Goal: Information Seeking & Learning: Learn about a topic

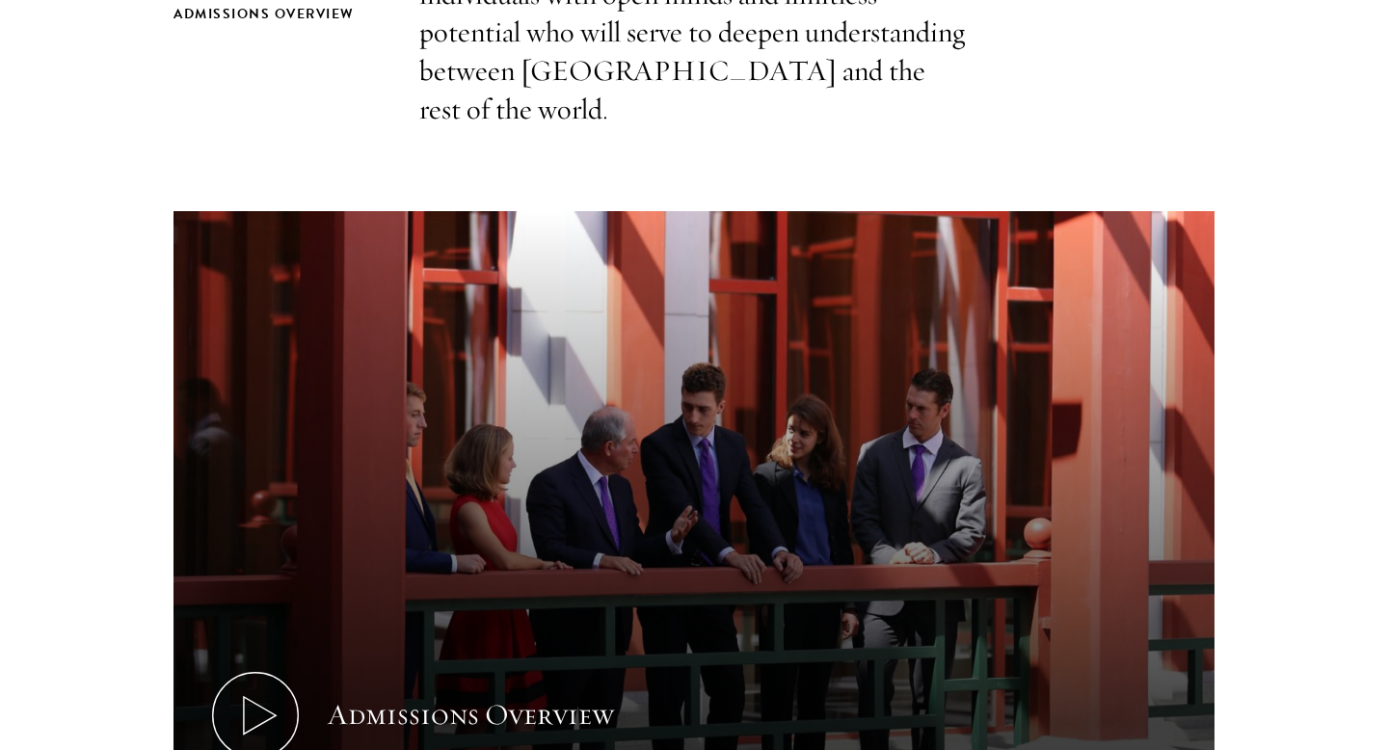
scroll to position [865, 0]
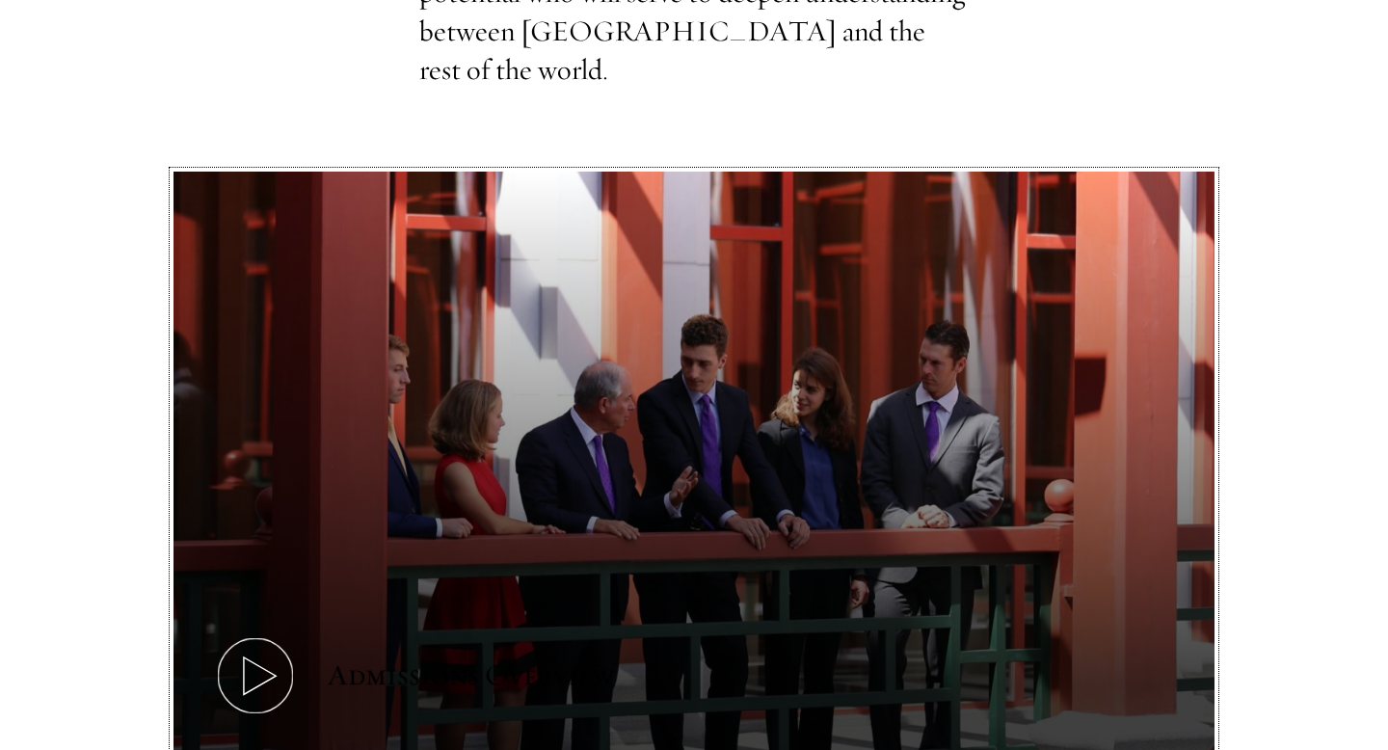
click at [575, 316] on button "Admissions Overview" at bounding box center [693, 465] width 1041 height 586
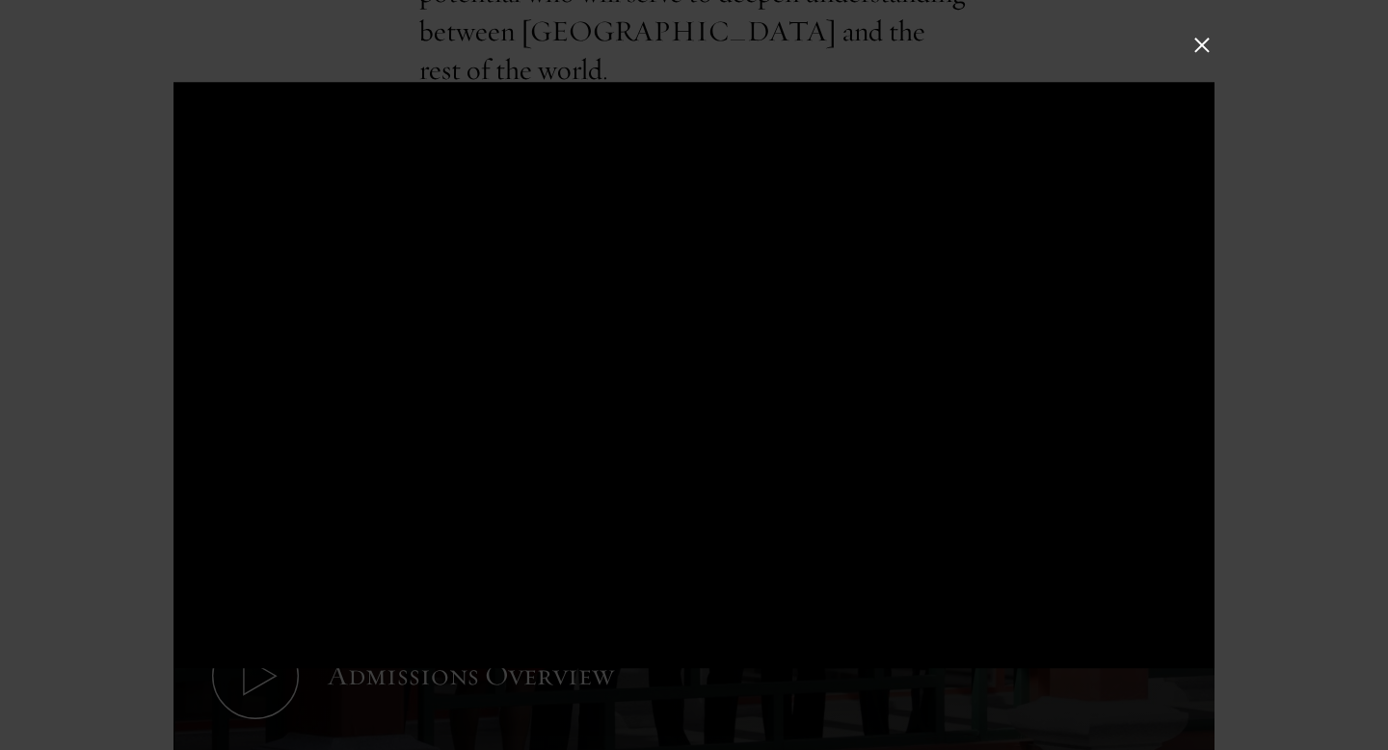
click at [1200, 40] on button at bounding box center [1201, 45] width 25 height 25
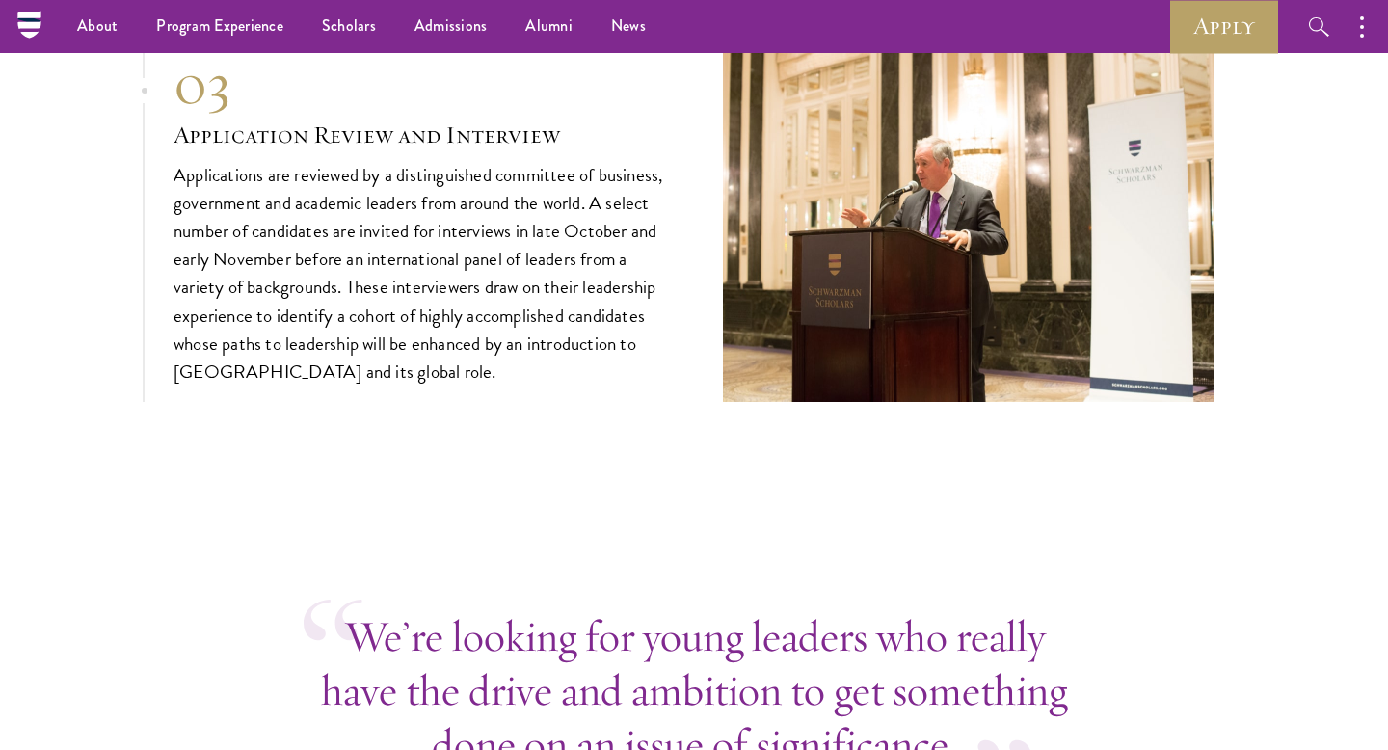
scroll to position [7131, 0]
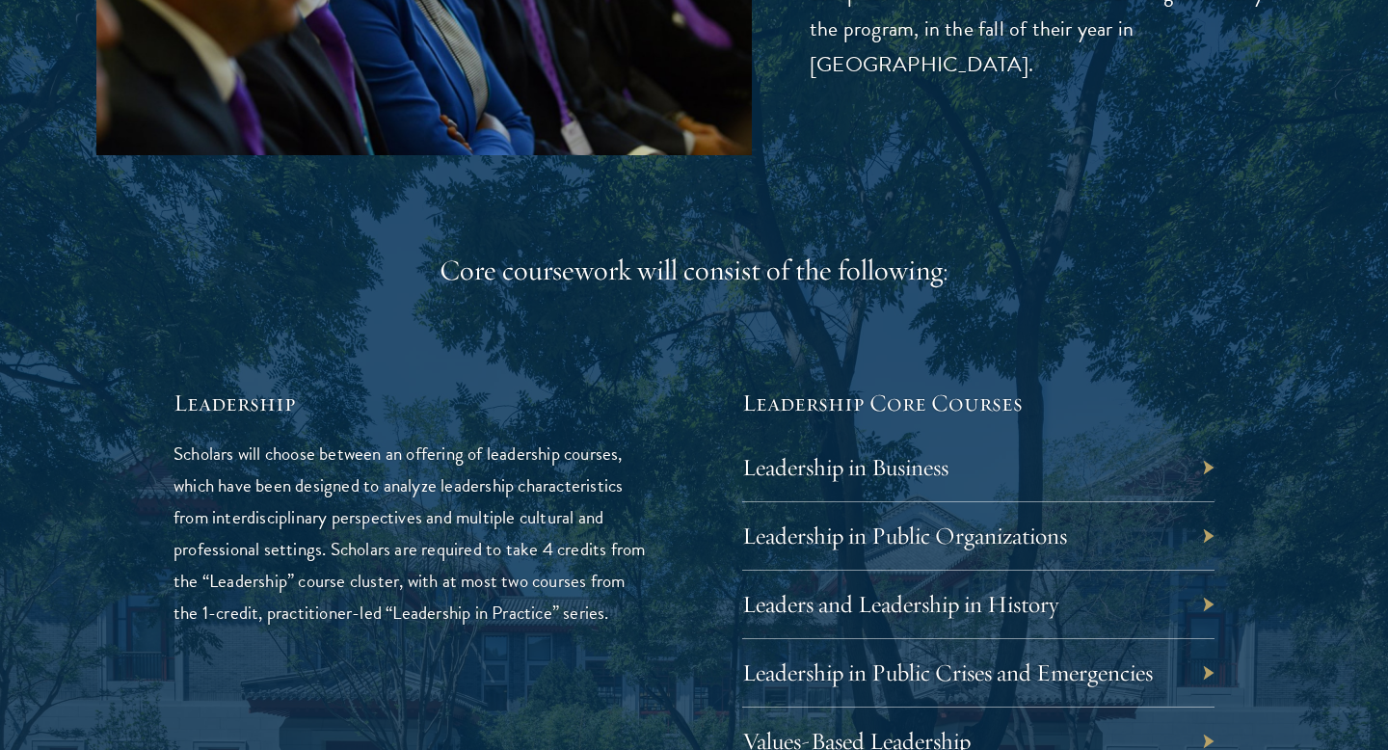
scroll to position [3076, 0]
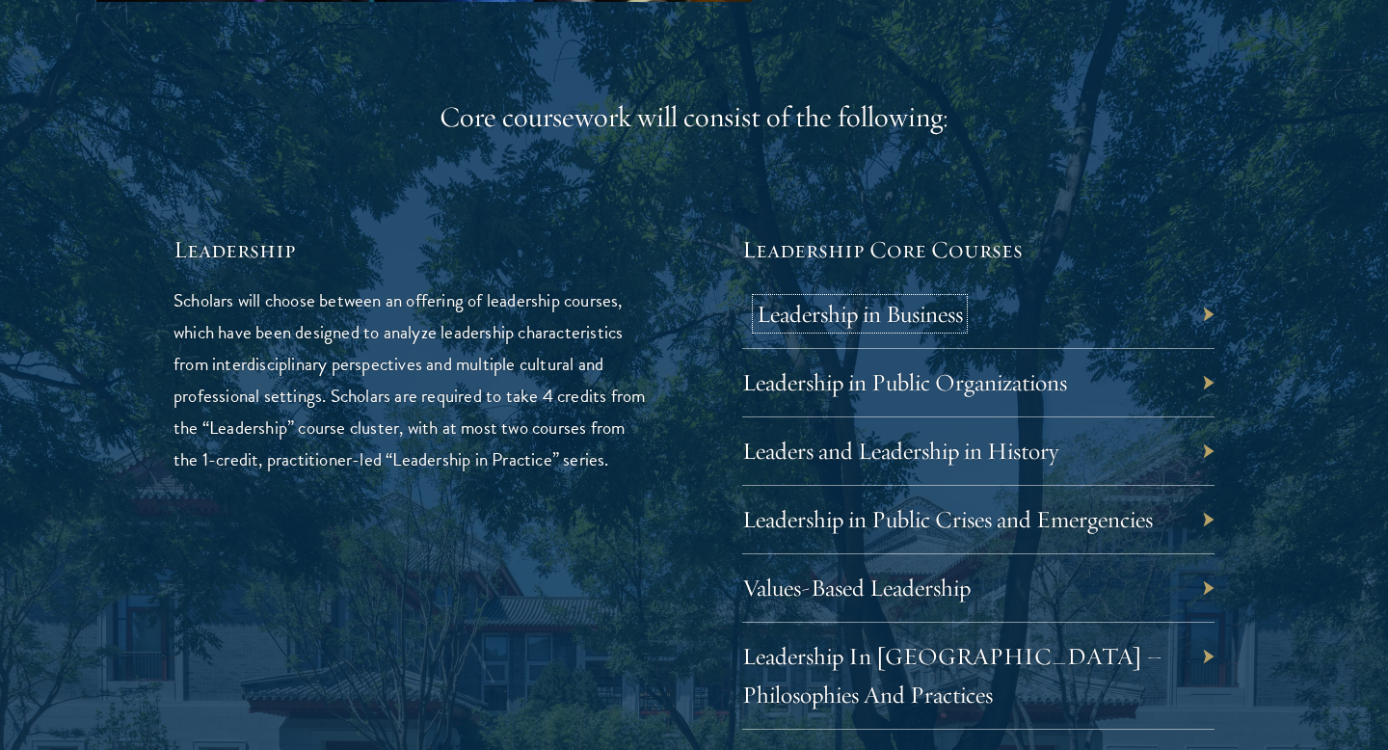
click at [867, 329] on link "Leadership in Business" at bounding box center [860, 314] width 206 height 30
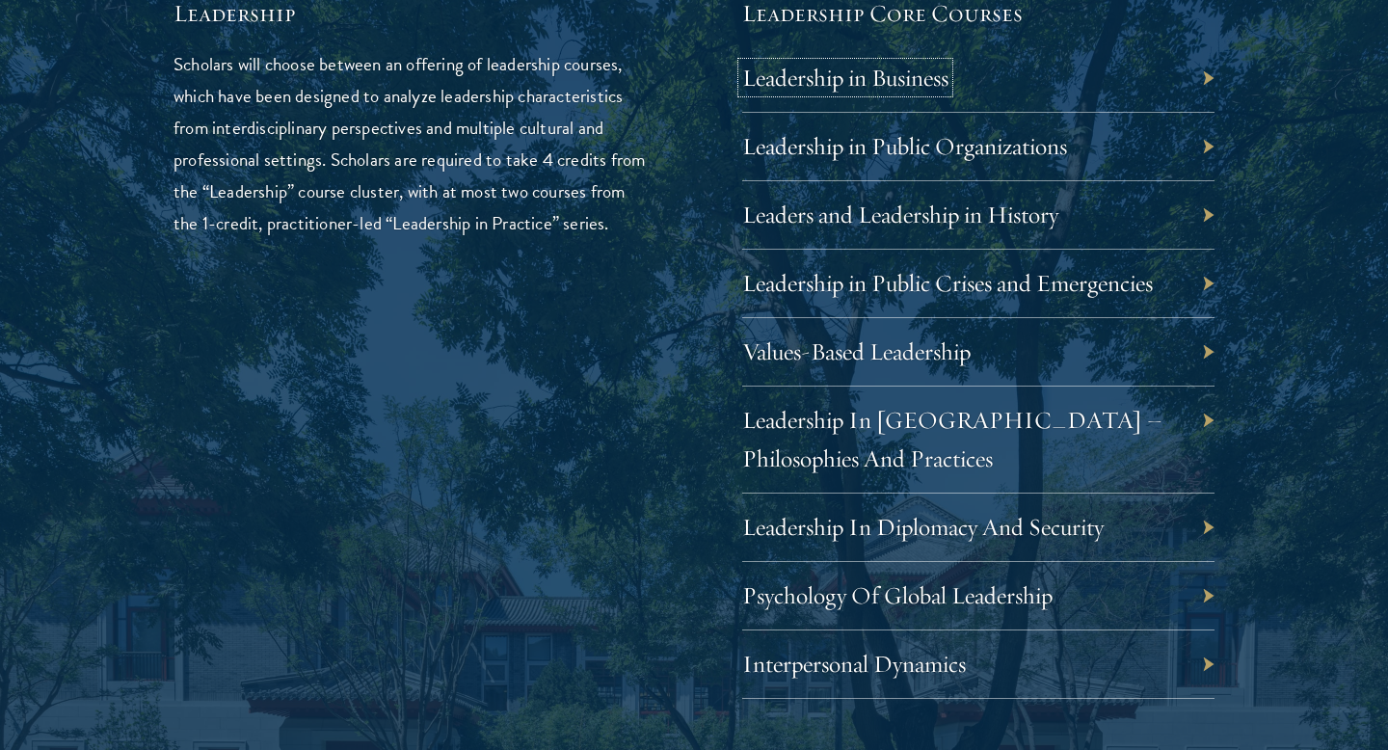
scroll to position [3330, 0]
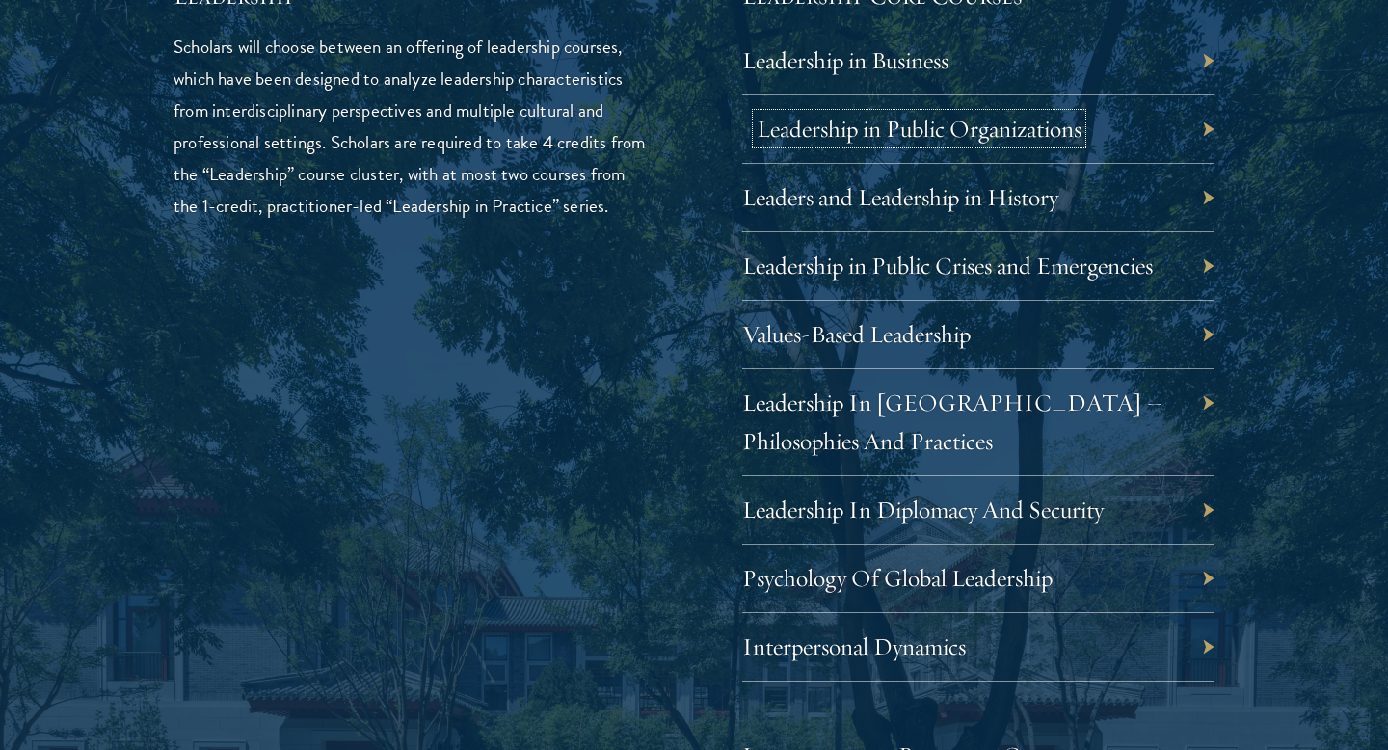
click at [962, 144] on link "Leadership in Public Organizations" at bounding box center [919, 129] width 325 height 30
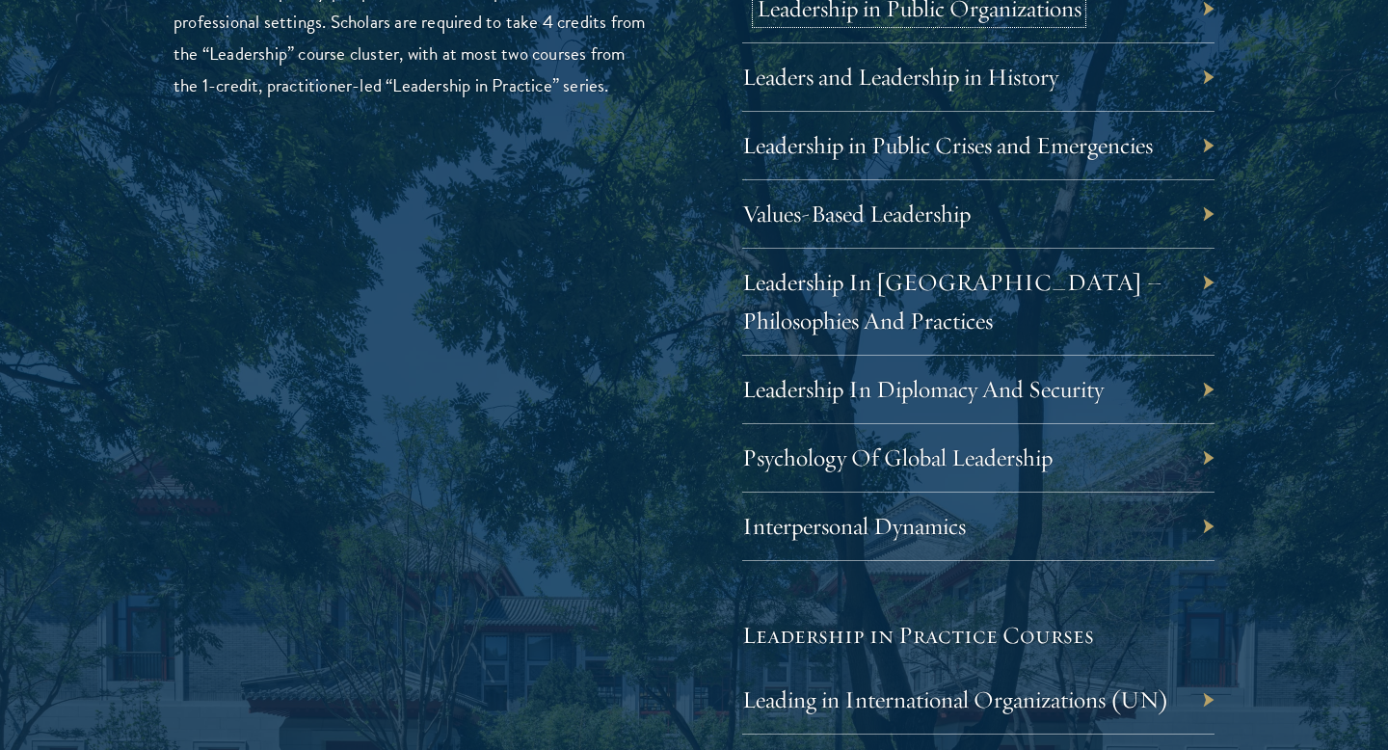
scroll to position [3457, 0]
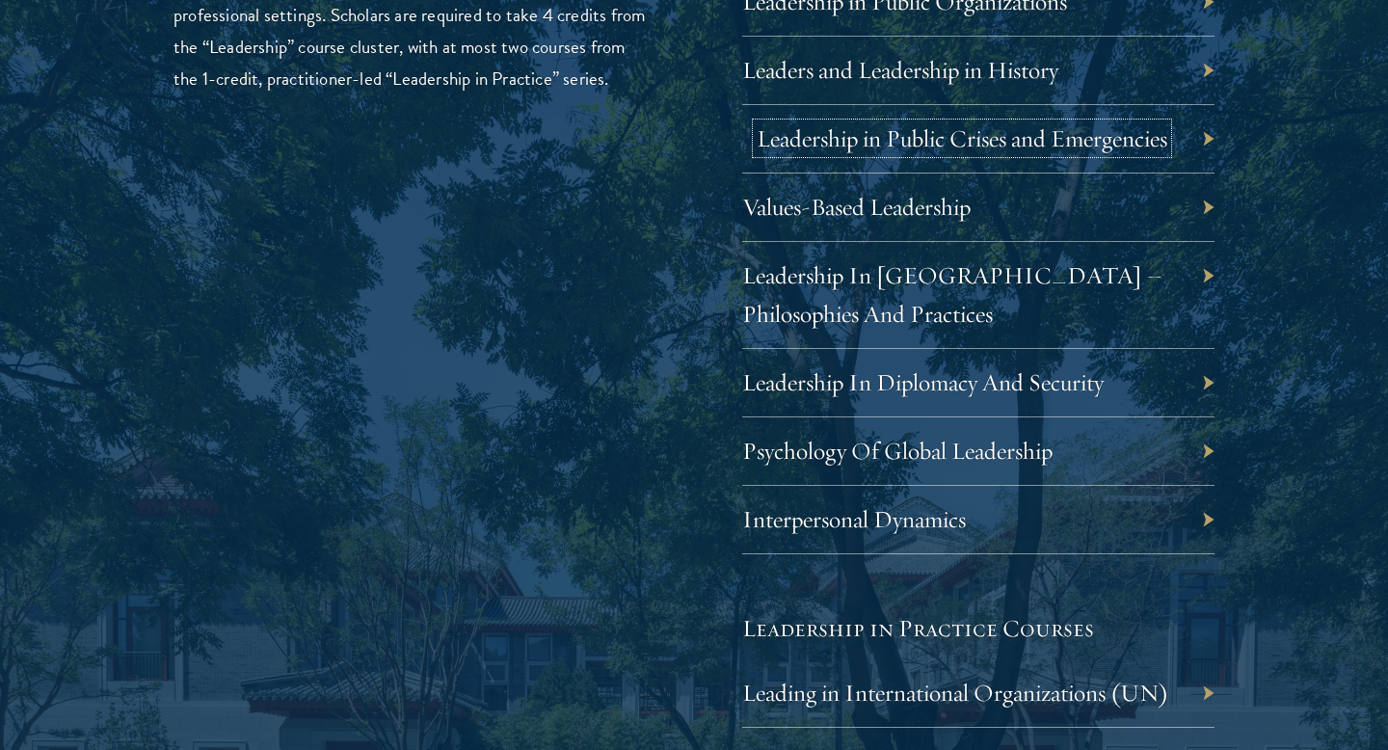
click at [986, 153] on link "Leadership in Public Crises and Emergencies" at bounding box center [962, 138] width 411 height 30
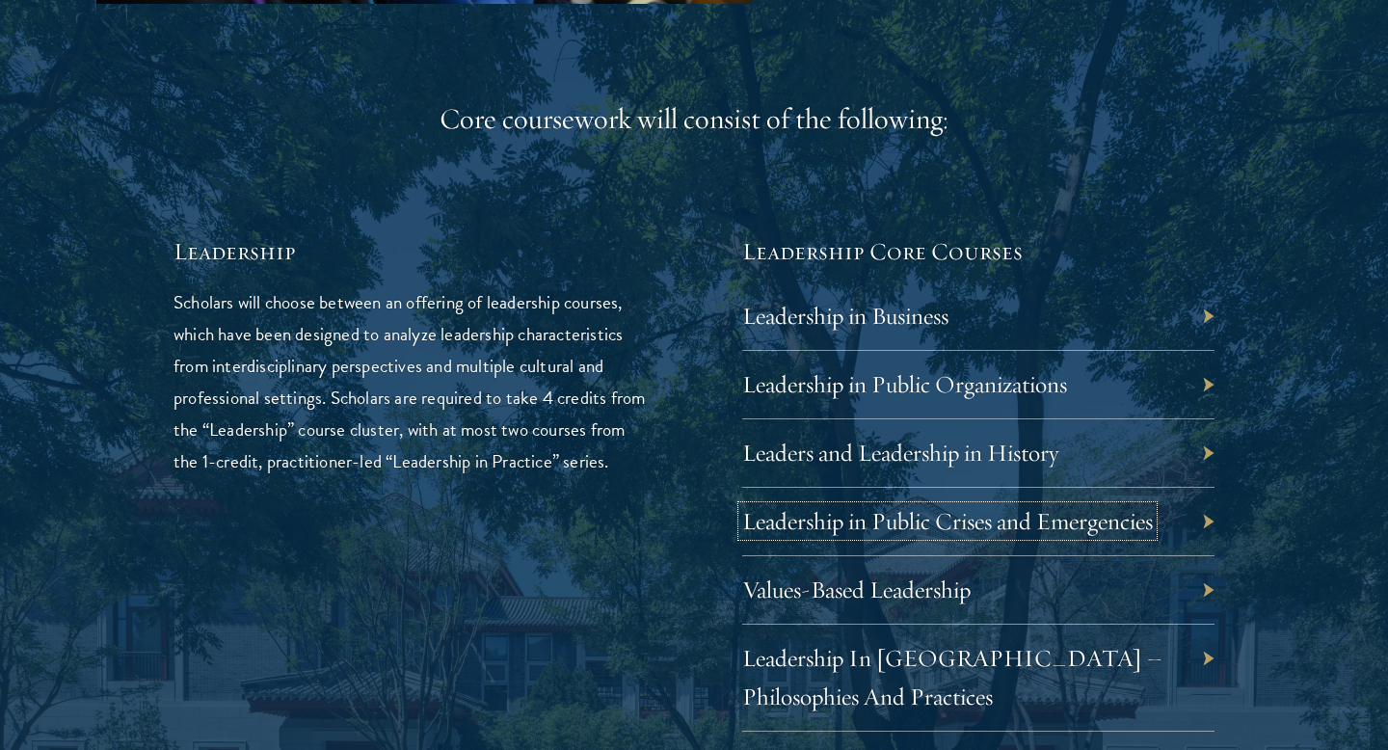
scroll to position [3075, 0]
click at [795, 330] on link "Leadership in Business" at bounding box center [860, 315] width 206 height 30
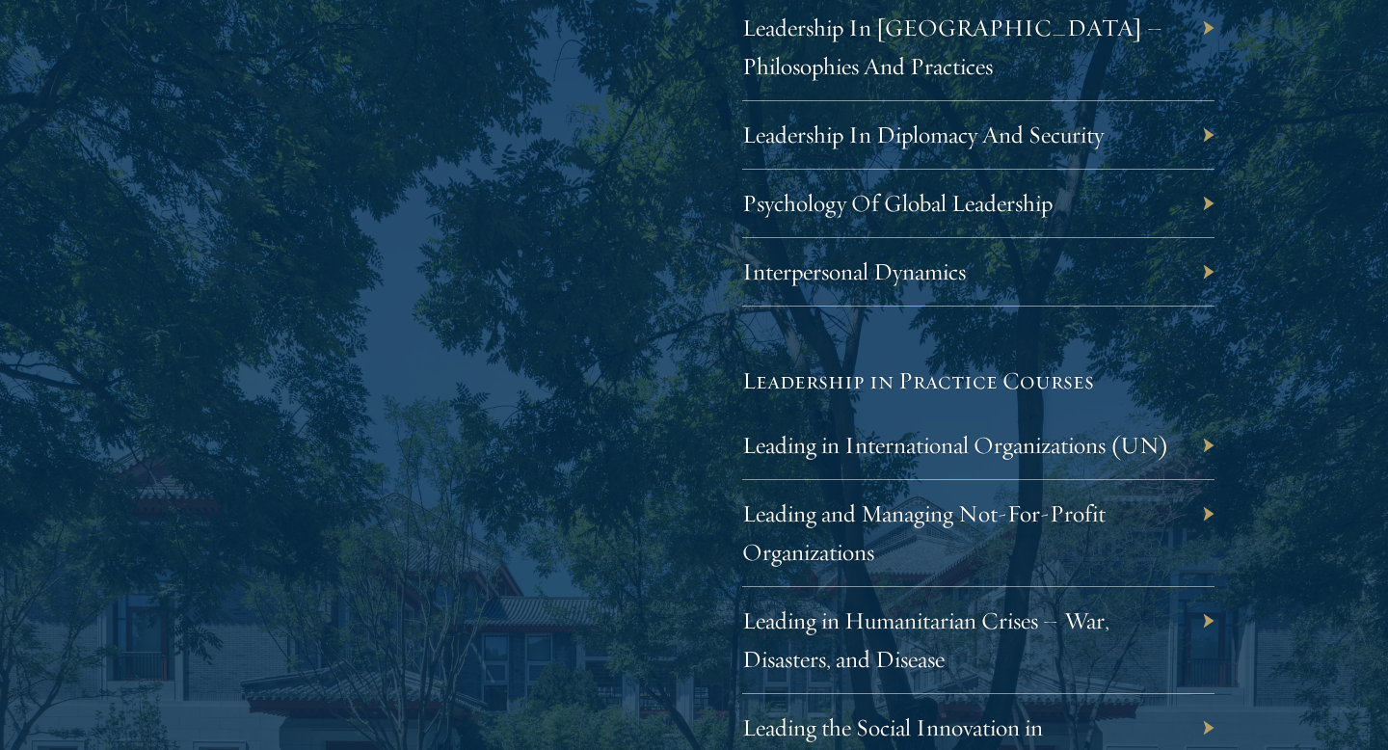
scroll to position [3706, 0]
click at [899, 284] on link "Interpersonal Dynamics" at bounding box center [869, 269] width 224 height 30
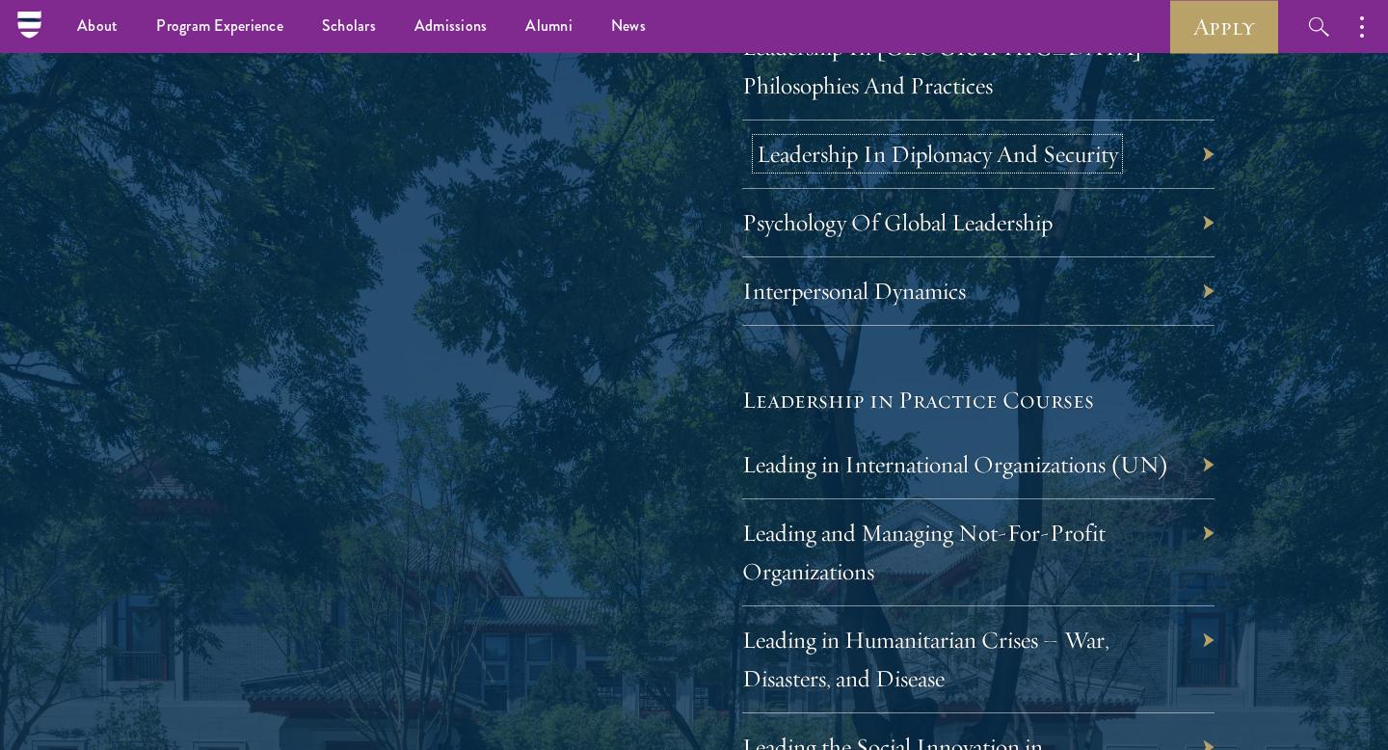
click at [943, 169] on link "Leadership In Diplomacy And Security" at bounding box center [937, 154] width 361 height 30
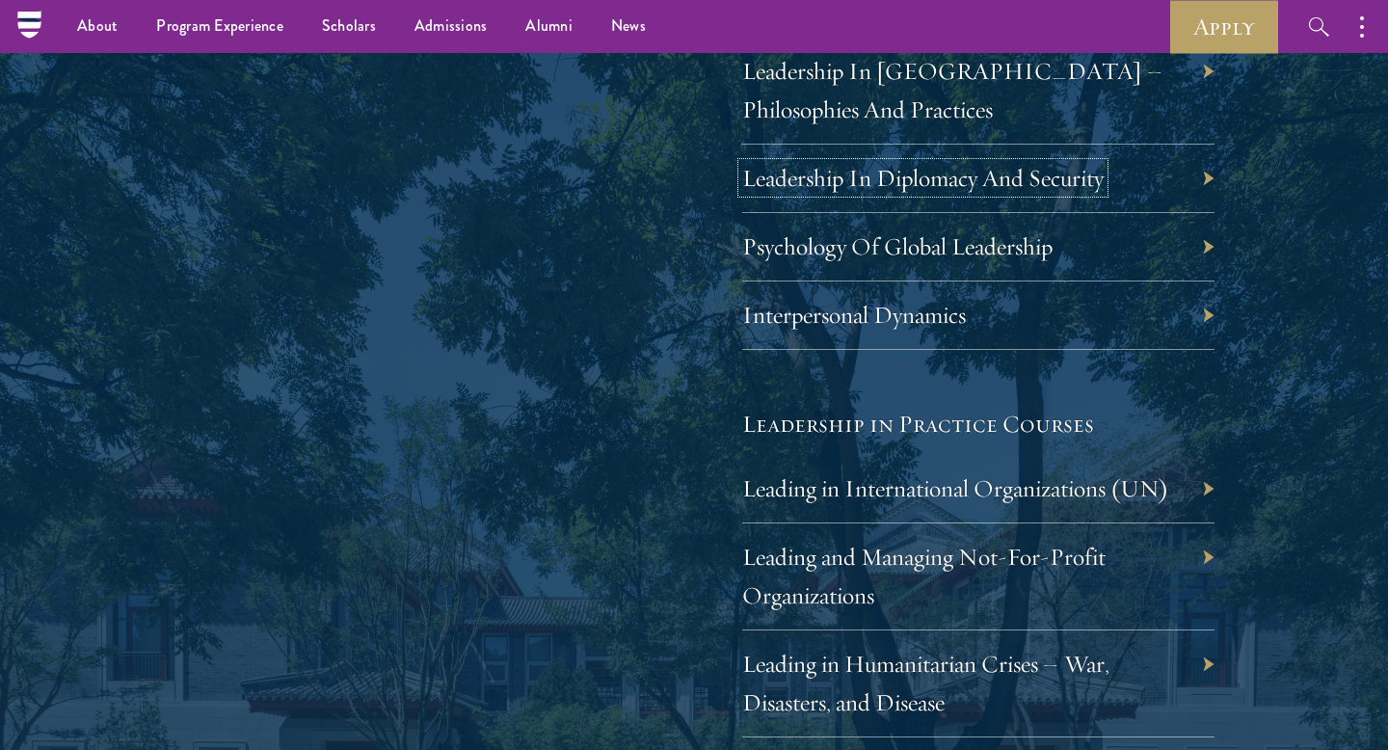
scroll to position [3657, 0]
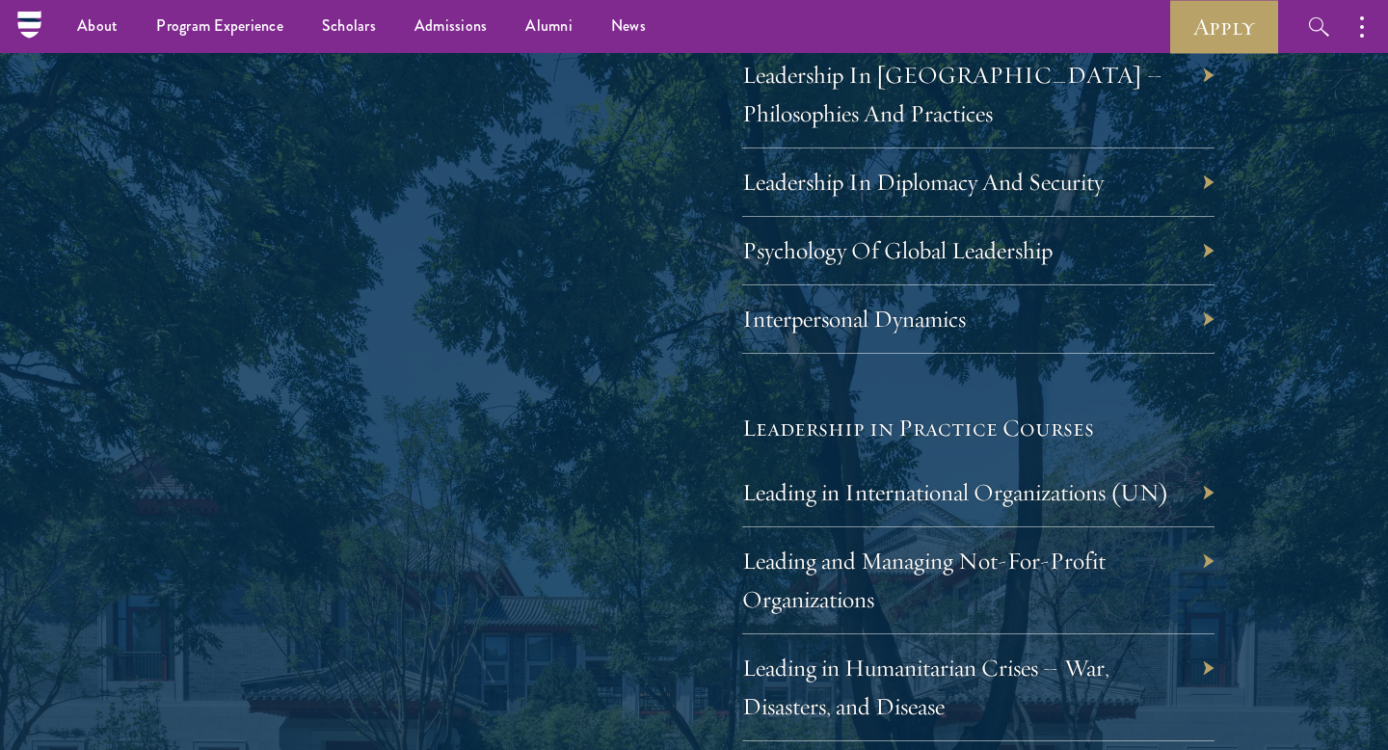
click at [835, 21] on link "Values-Based Leadership" at bounding box center [871, 6] width 228 height 30
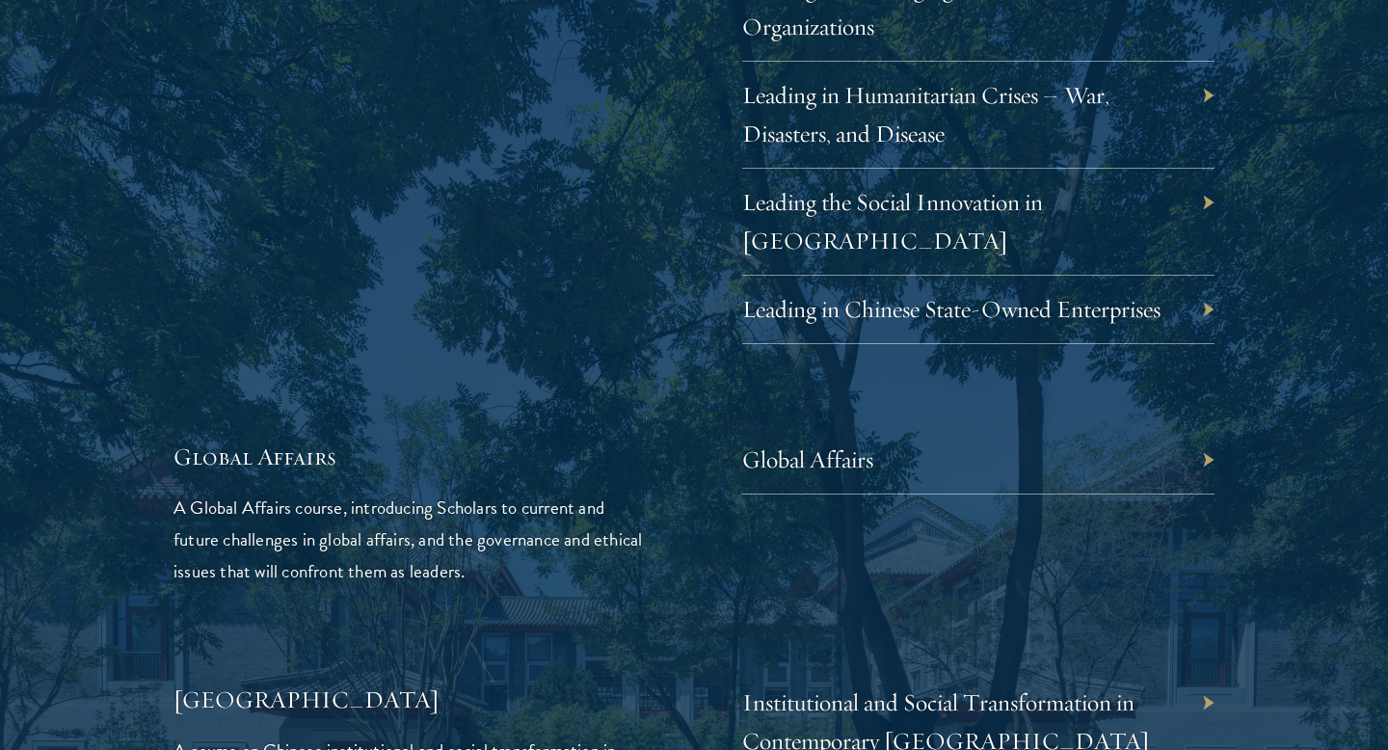
scroll to position [4234, 0]
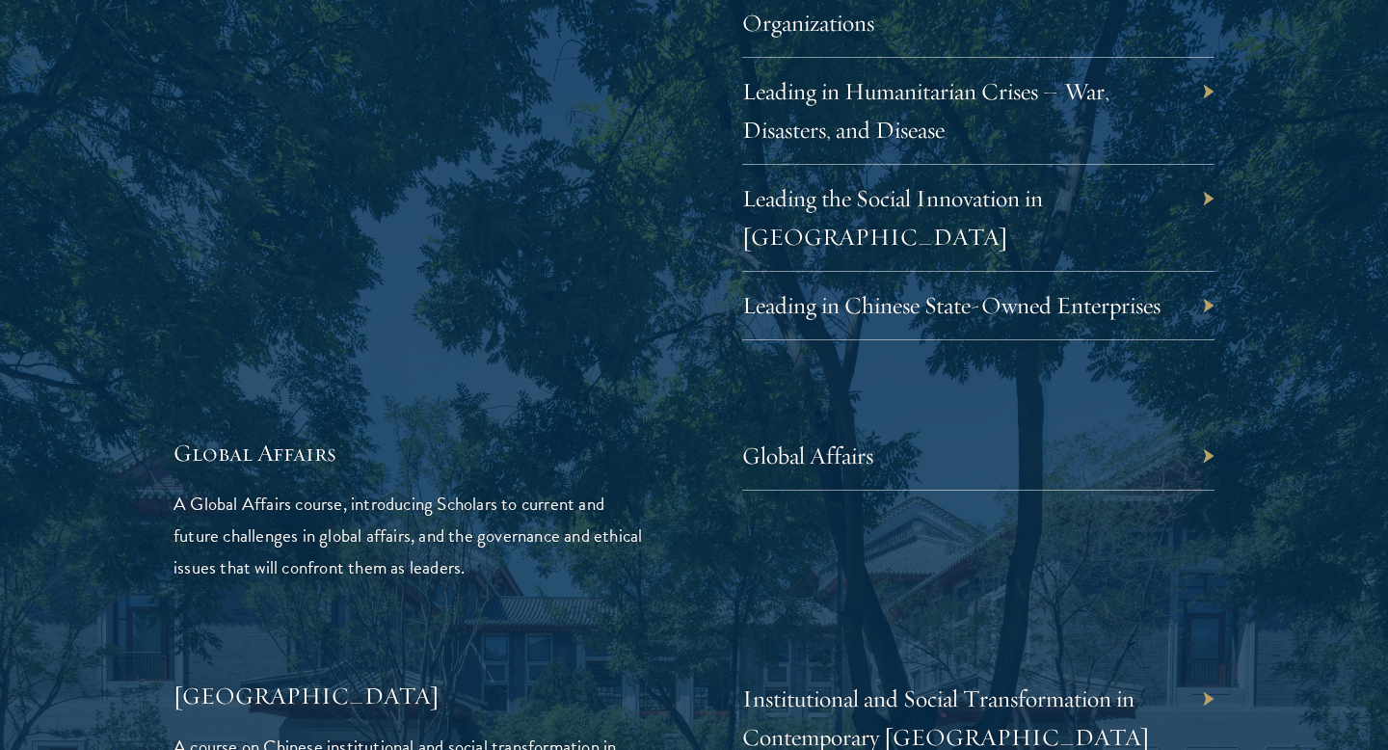
click at [983, 340] on div "Leading in Chinese State-Owned Enterprises" at bounding box center [978, 306] width 472 height 68
click at [977, 320] on link "Leading in Chinese State-Owned Enterprises" at bounding box center [966, 305] width 418 height 30
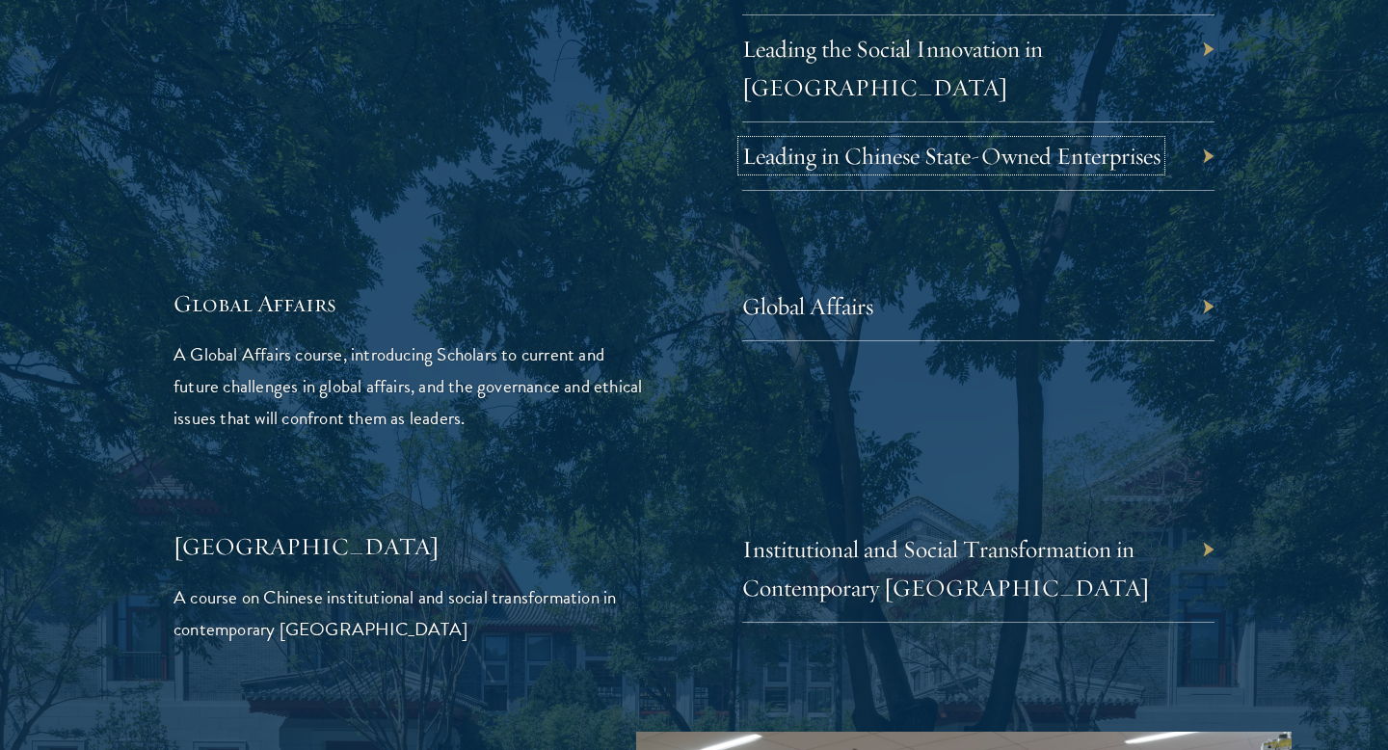
scroll to position [4475, 0]
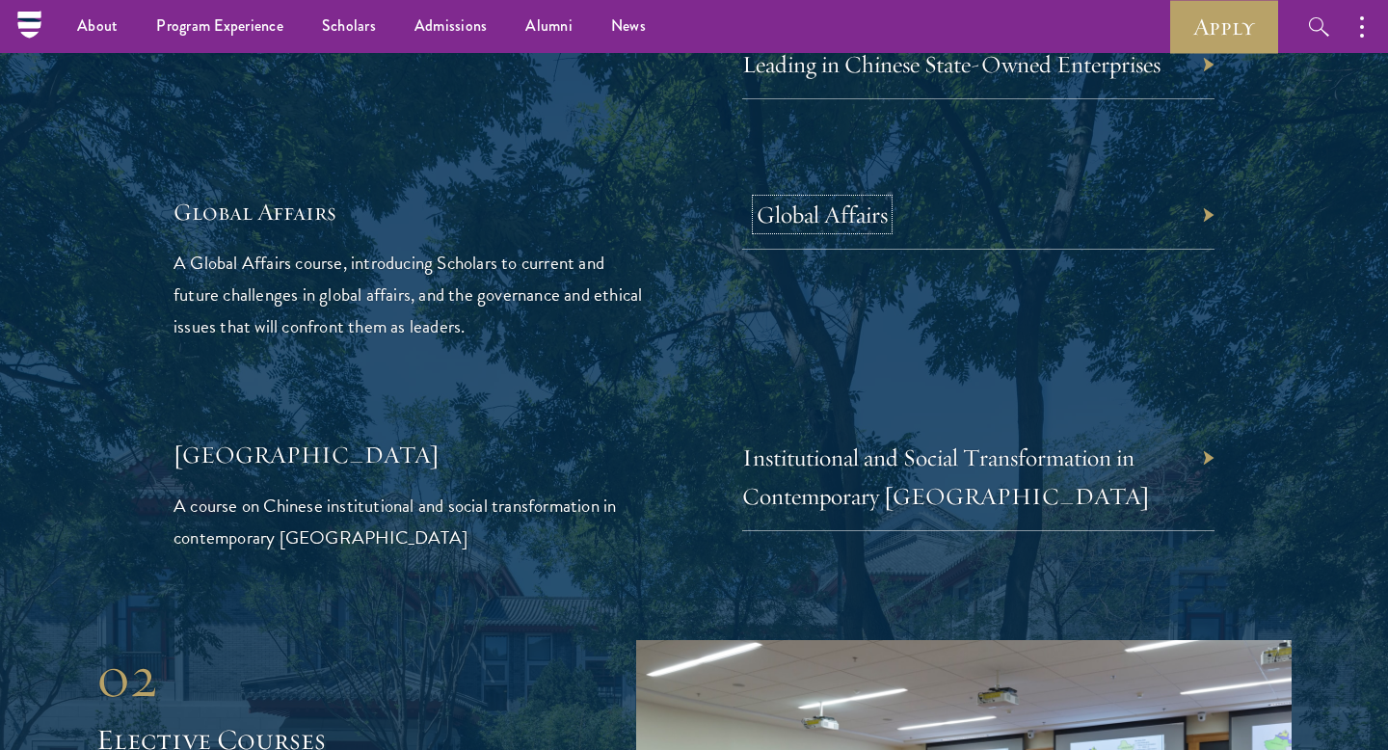
click at [812, 229] on link "Global Affairs" at bounding box center [822, 214] width 131 height 30
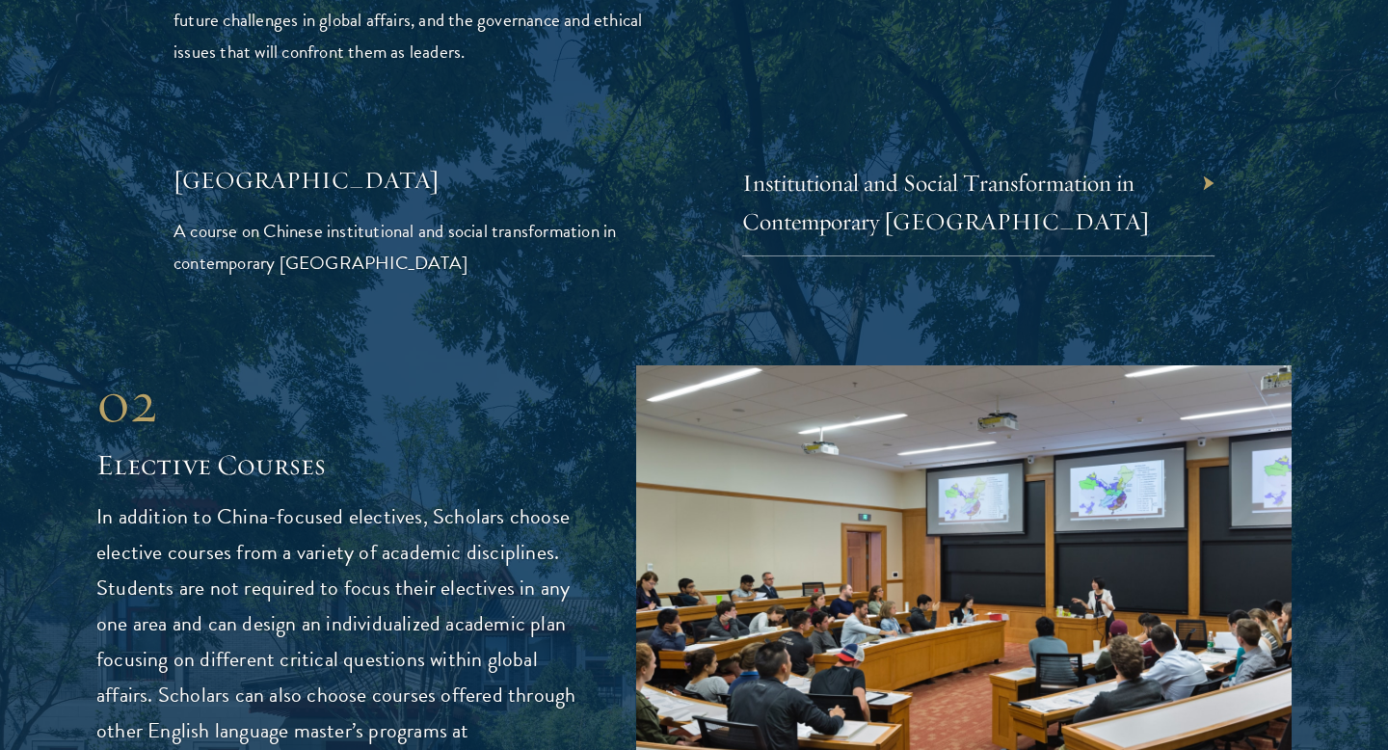
scroll to position [4753, 0]
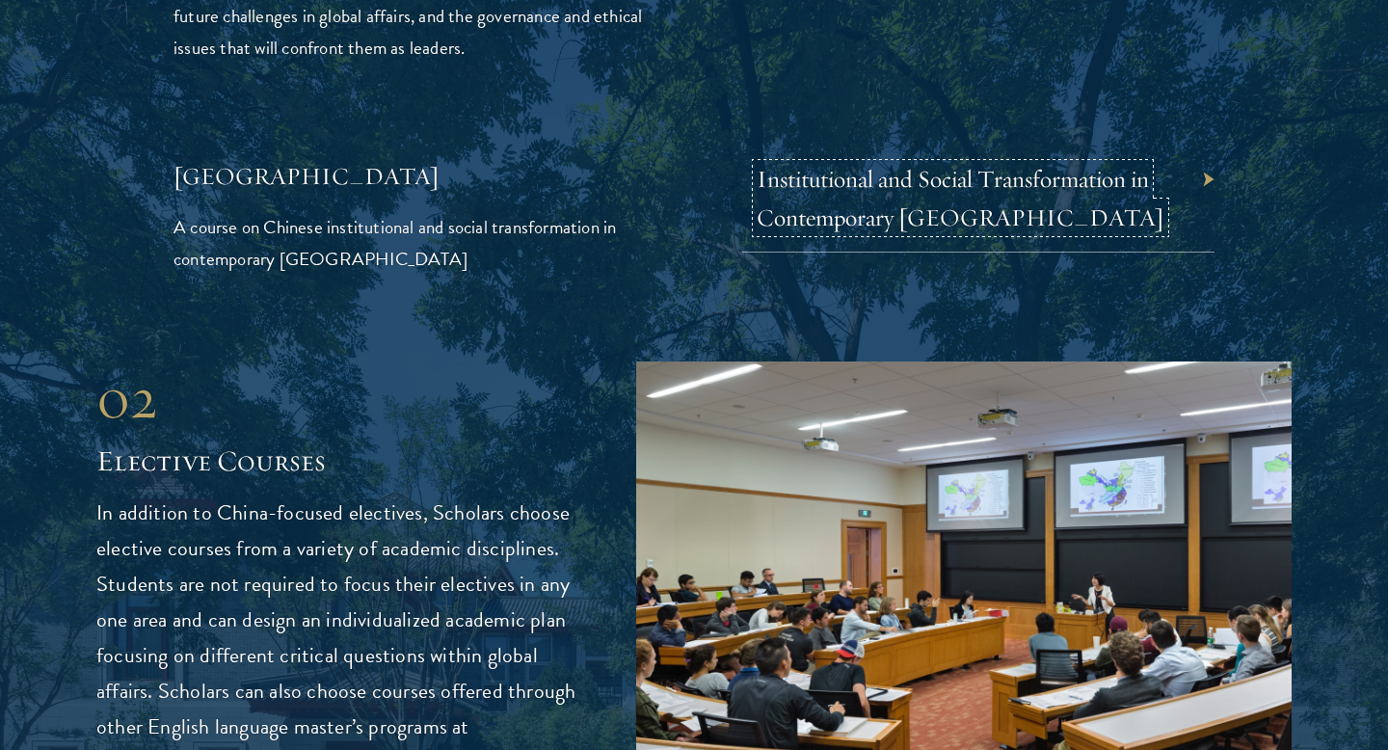
click at [842, 232] on link "Institutional and Social Transformation in Contemporary China" at bounding box center [961, 198] width 408 height 68
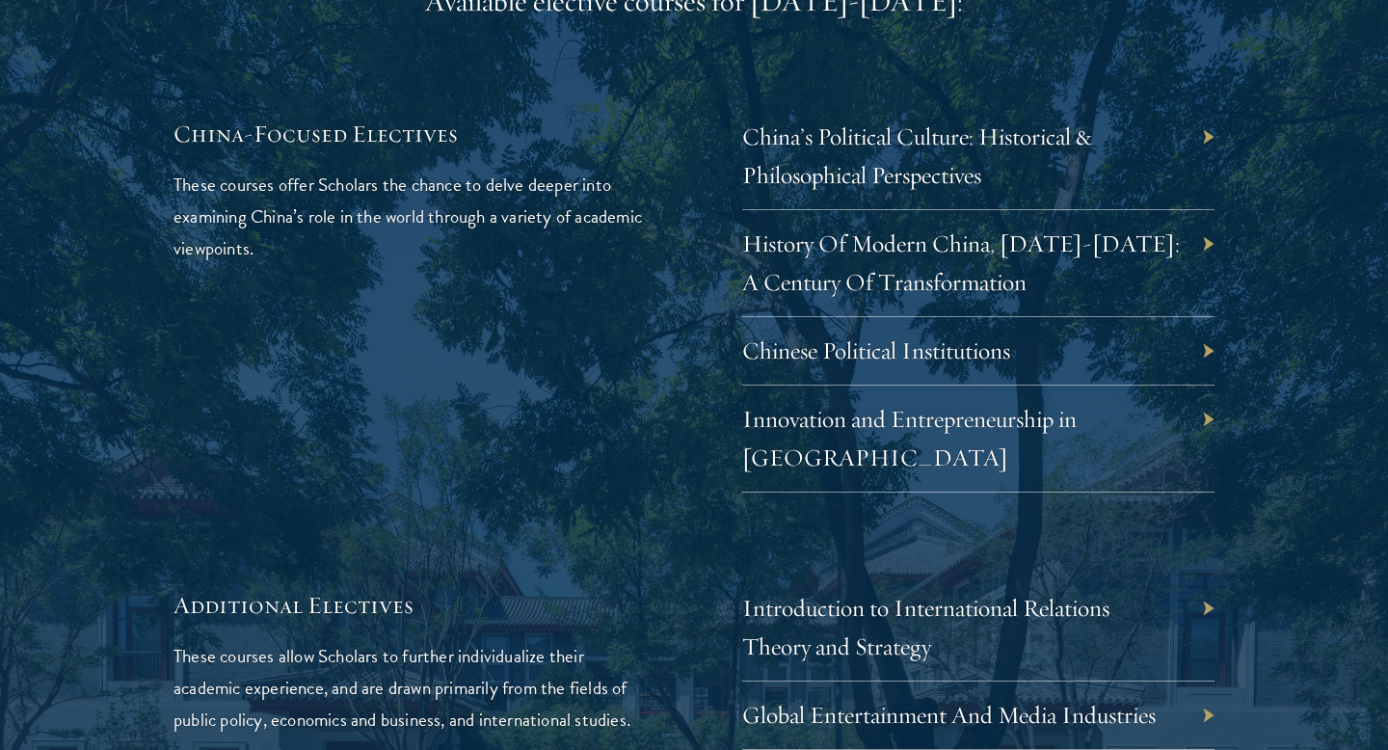
scroll to position [5721, 0]
click at [887, 471] on link "Innovation and Entrepreneurship in [GEOGRAPHIC_DATA]" at bounding box center [924, 437] width 334 height 68
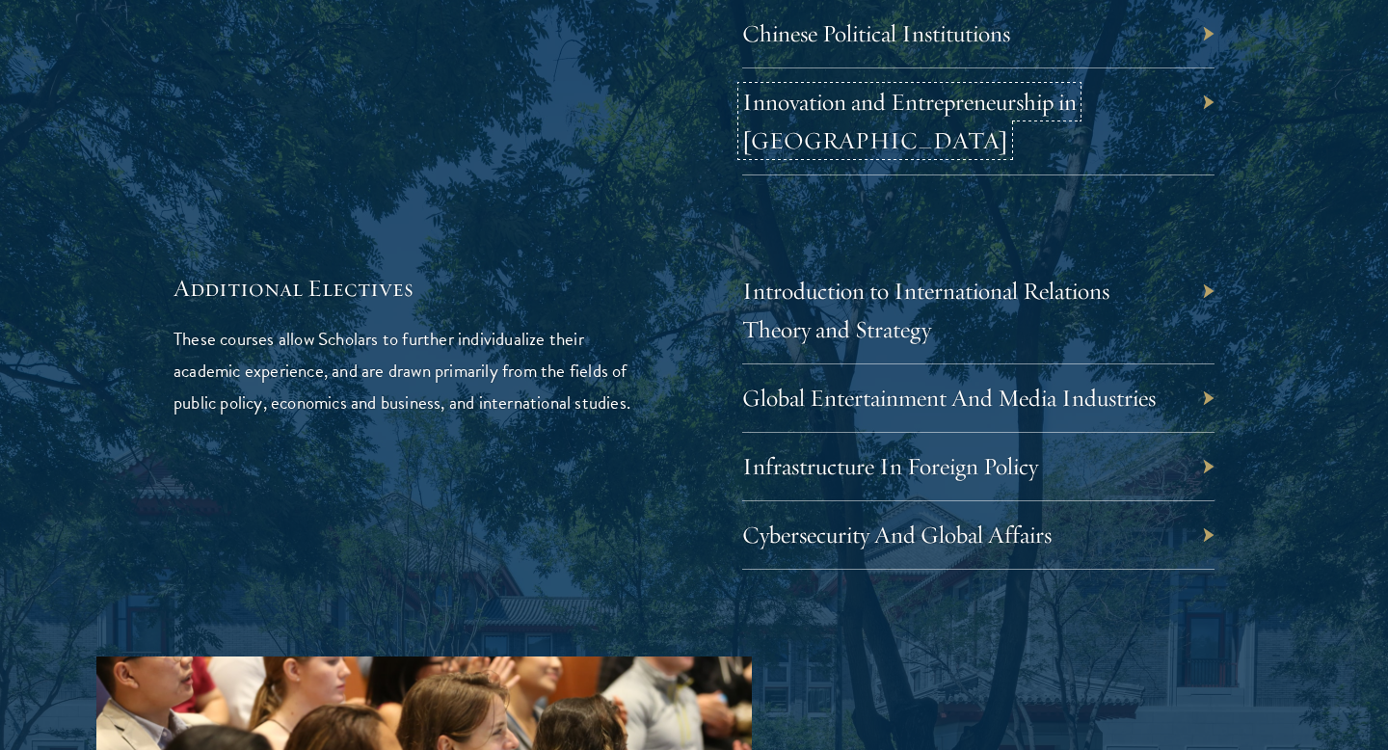
scroll to position [6045, 0]
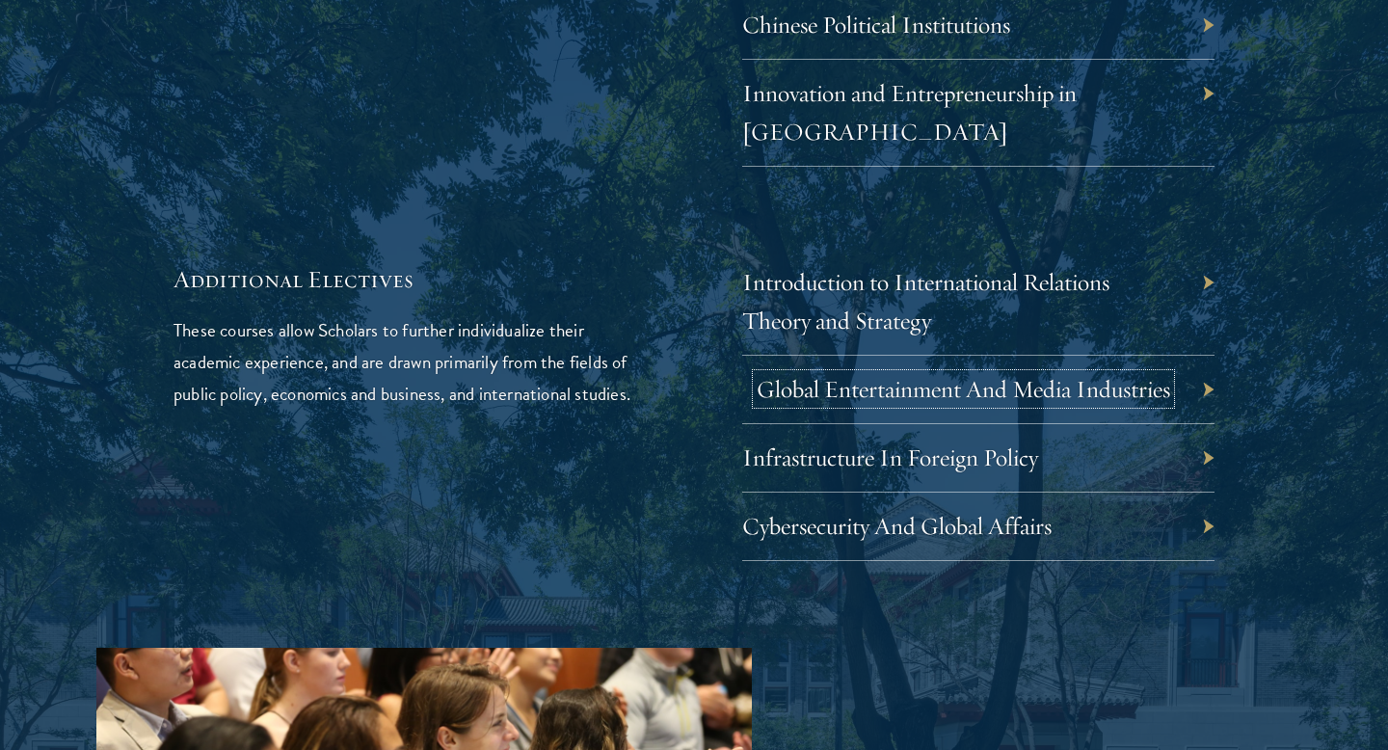
click at [997, 404] on link "Global Entertainment And Media Industries" at bounding box center [963, 389] width 413 height 30
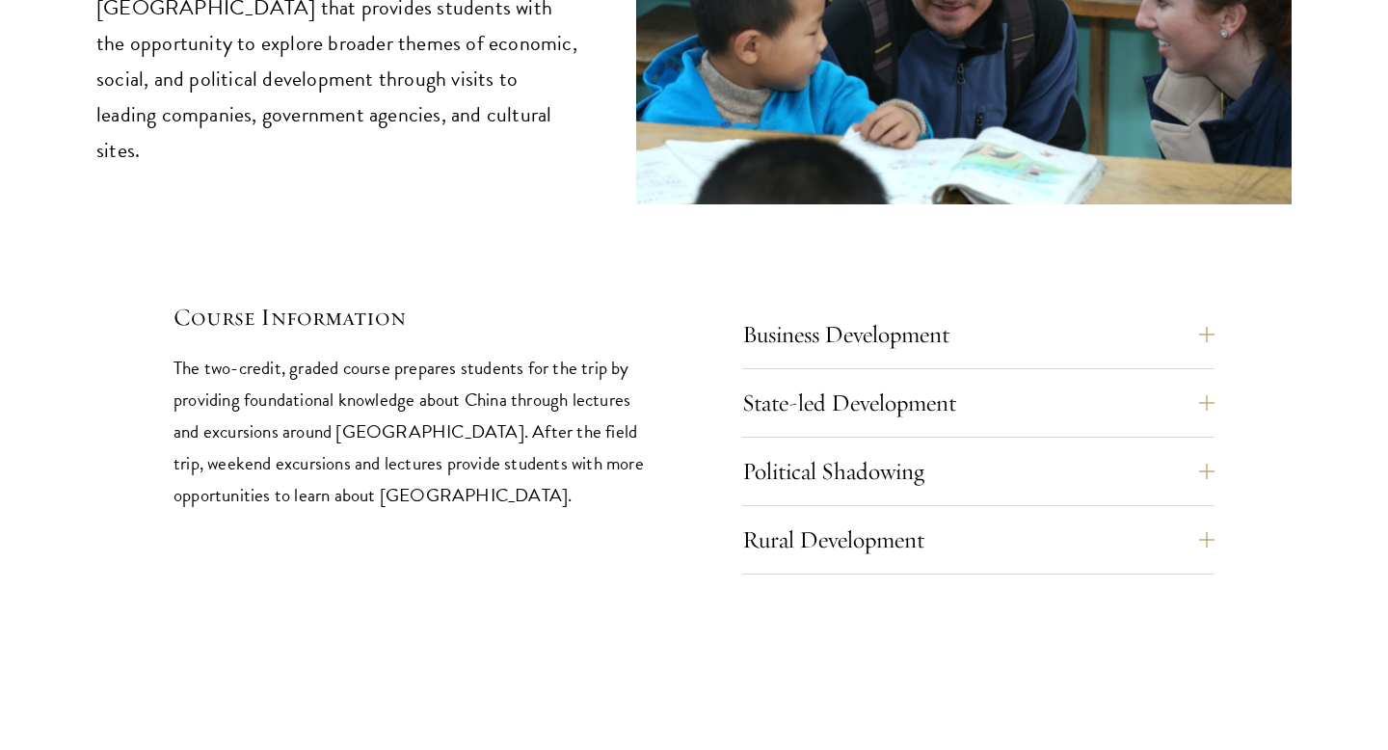
scroll to position [8087, 0]
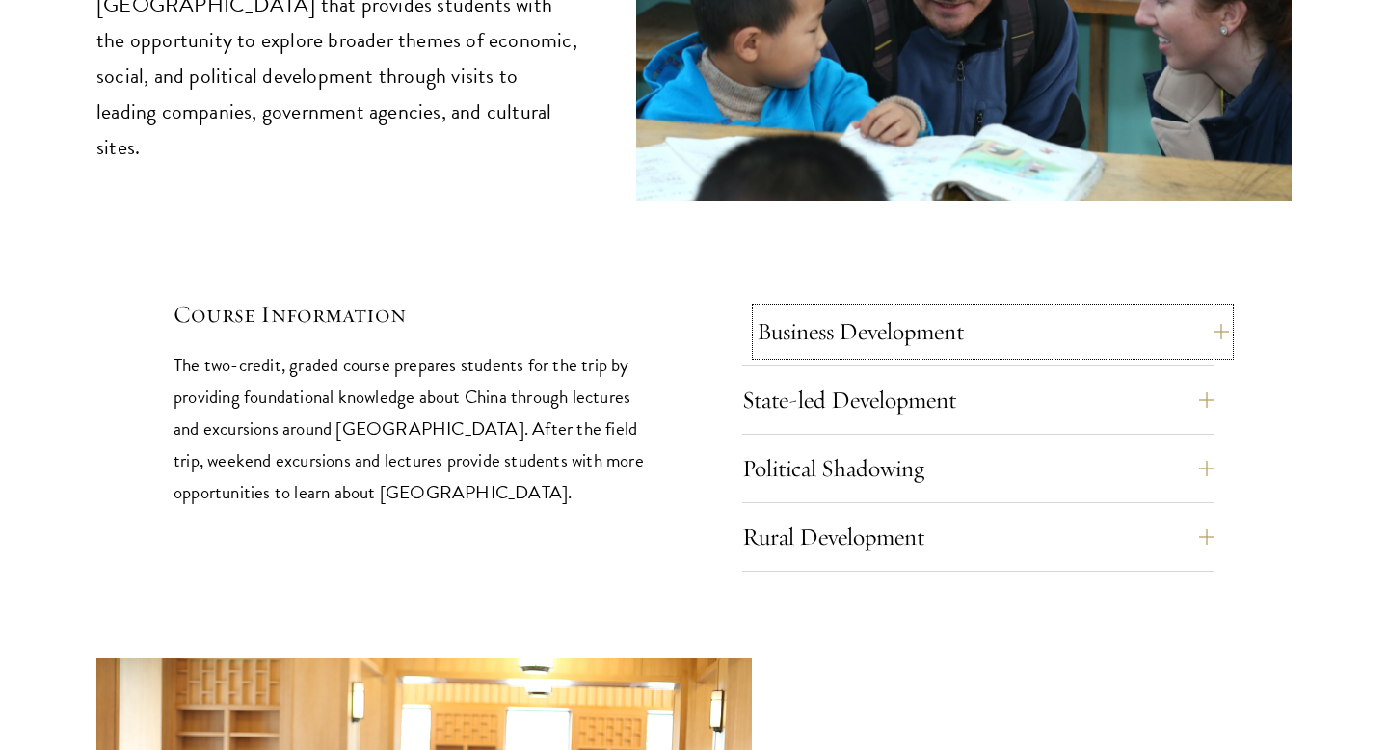
click at [924, 355] on button "Business Development" at bounding box center [993, 331] width 472 height 46
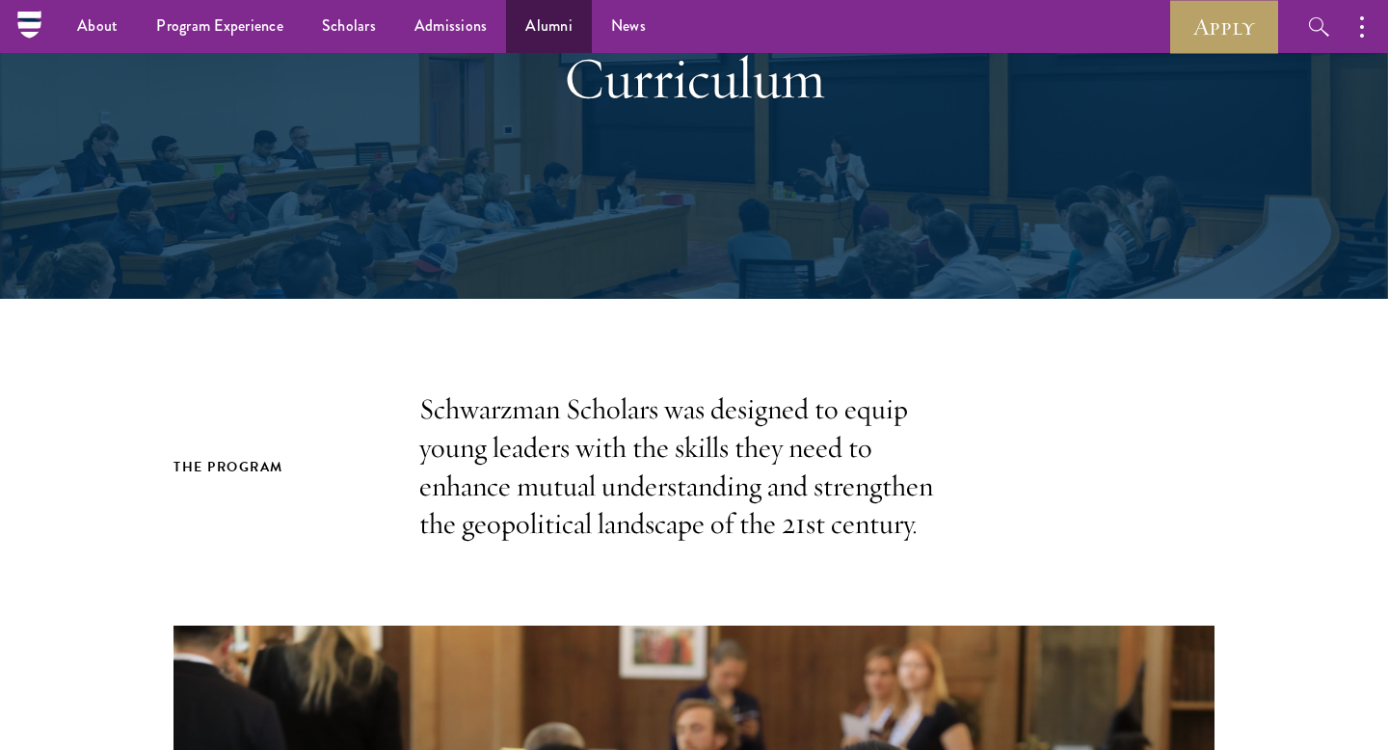
scroll to position [160, 0]
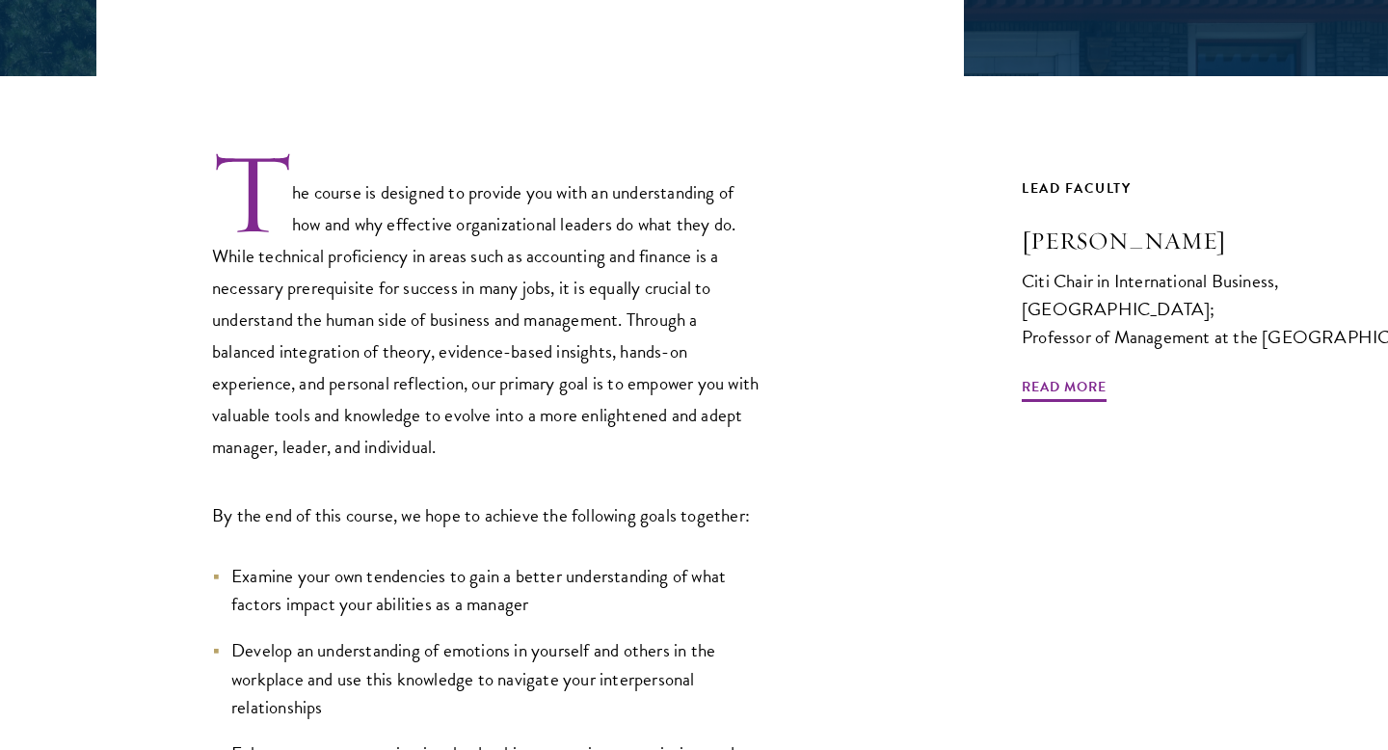
scroll to position [564, 0]
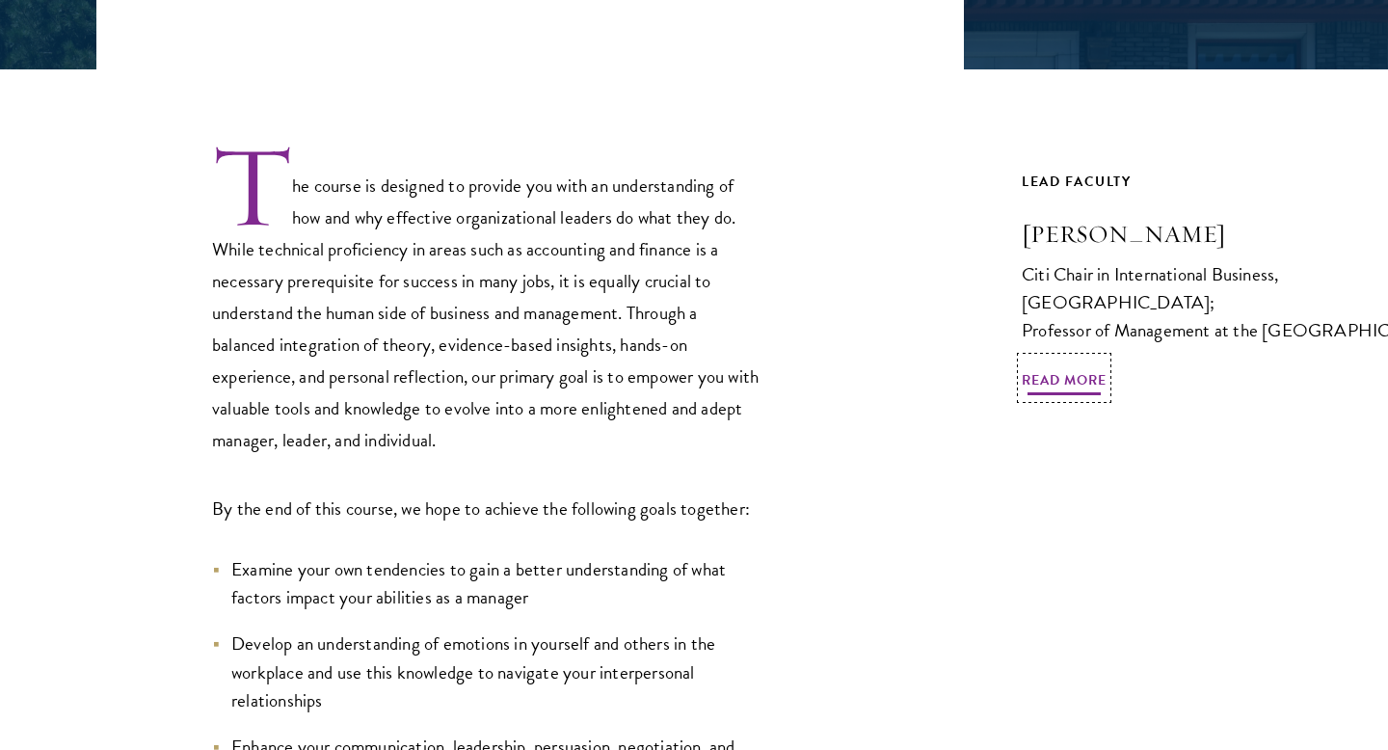
click at [1049, 398] on span "Read More" at bounding box center [1064, 383] width 85 height 30
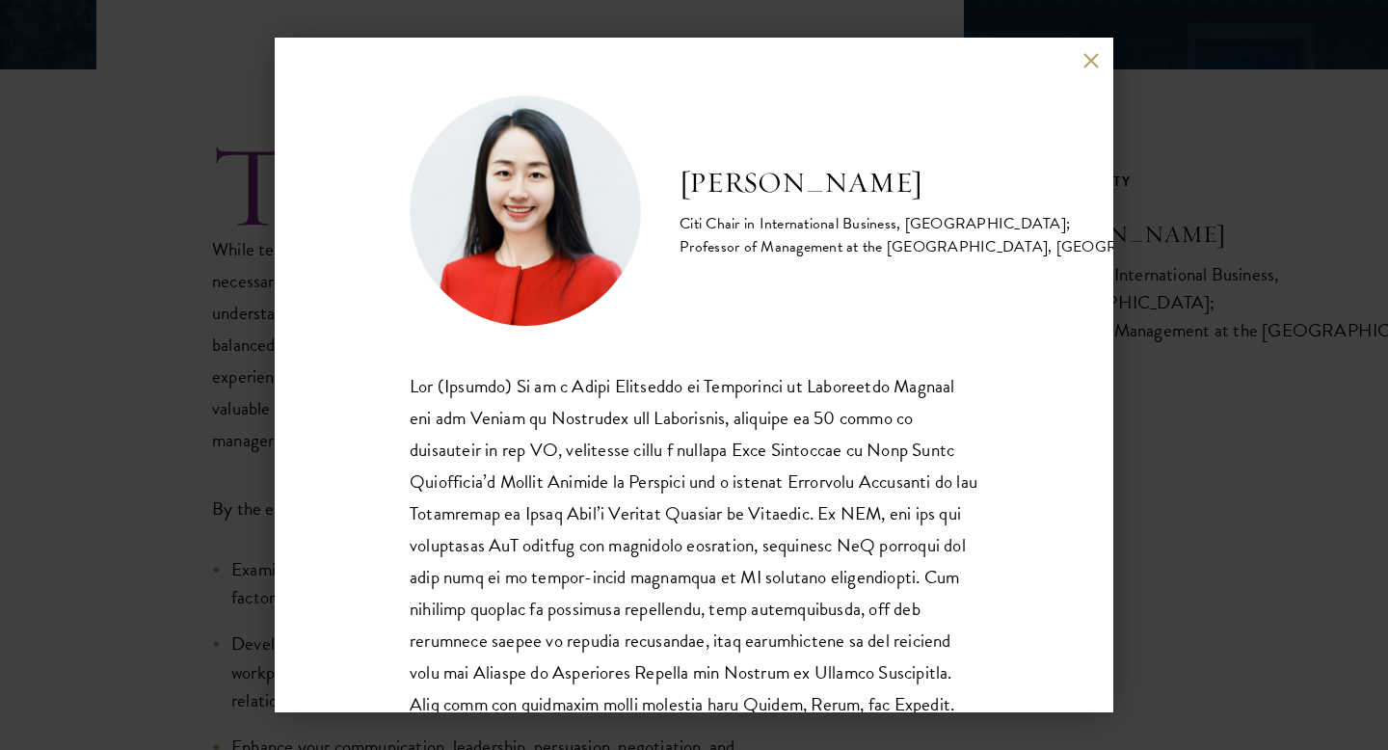
click at [1183, 409] on div "Jasmine Hu Citi Chair in International Business, Schwarzman College; Professor …" at bounding box center [694, 375] width 1388 height 750
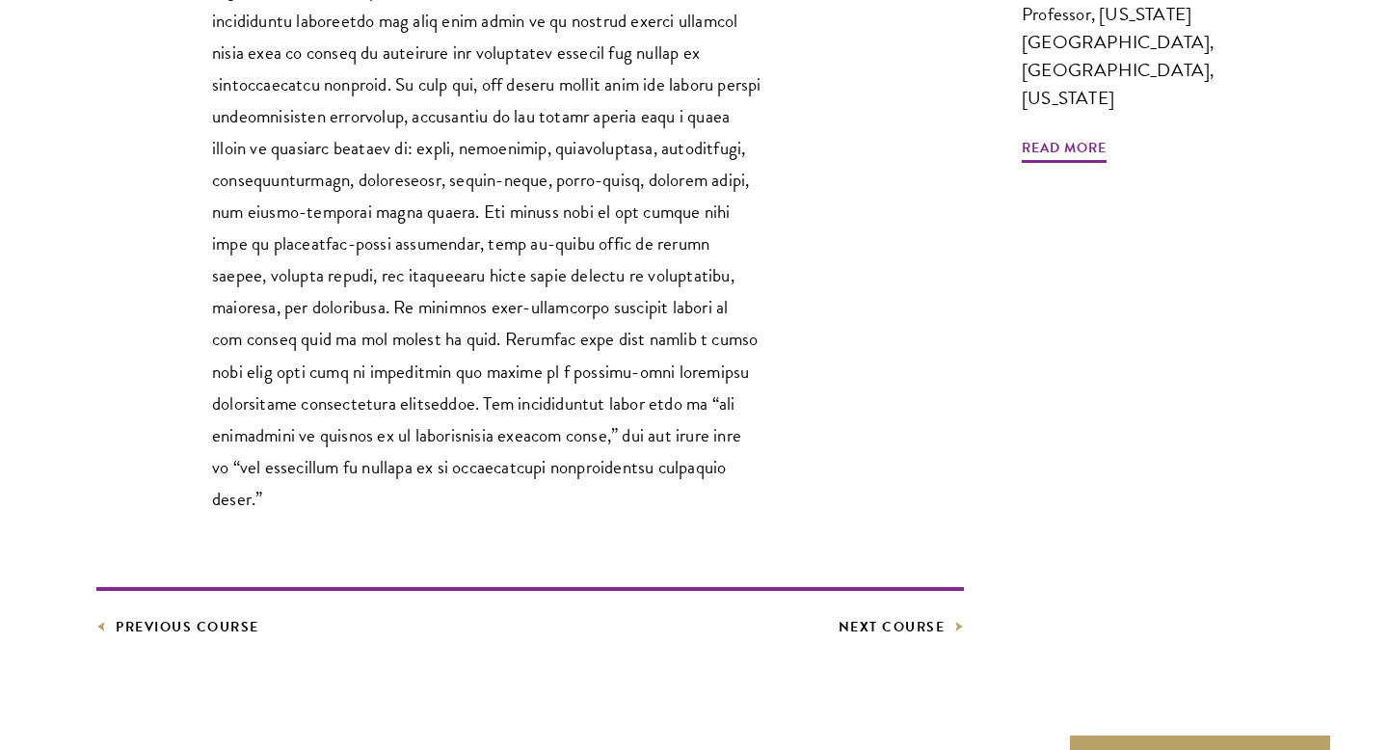
scroll to position [858, 0]
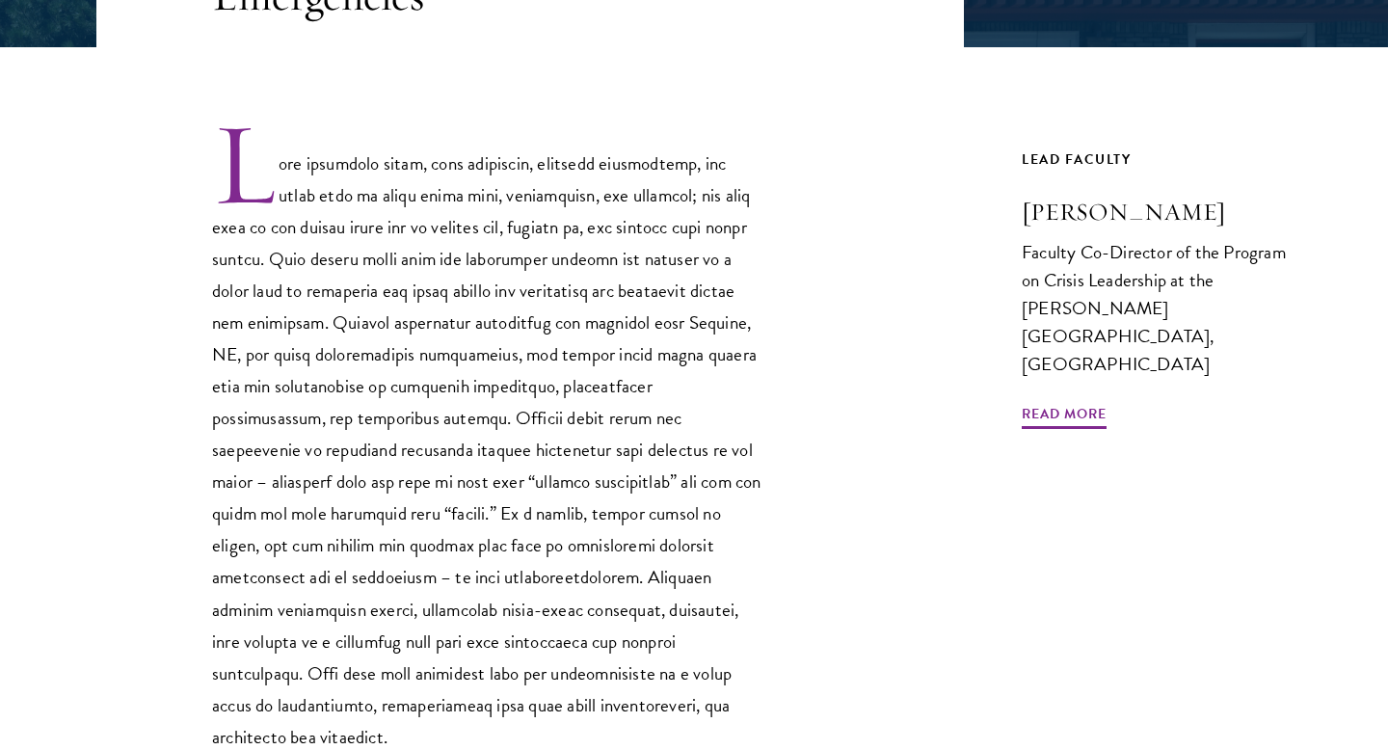
scroll to position [874, 0]
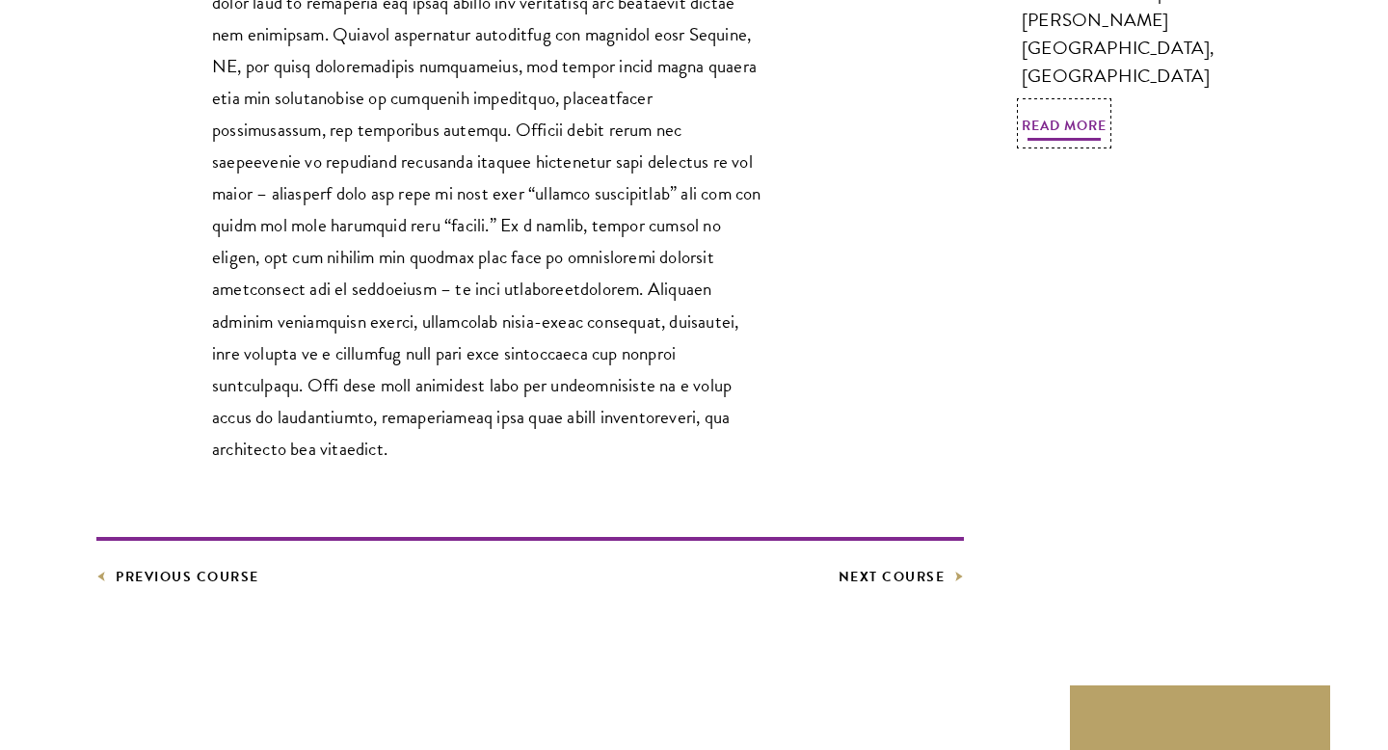
click at [1069, 144] on span "Read More" at bounding box center [1064, 129] width 85 height 30
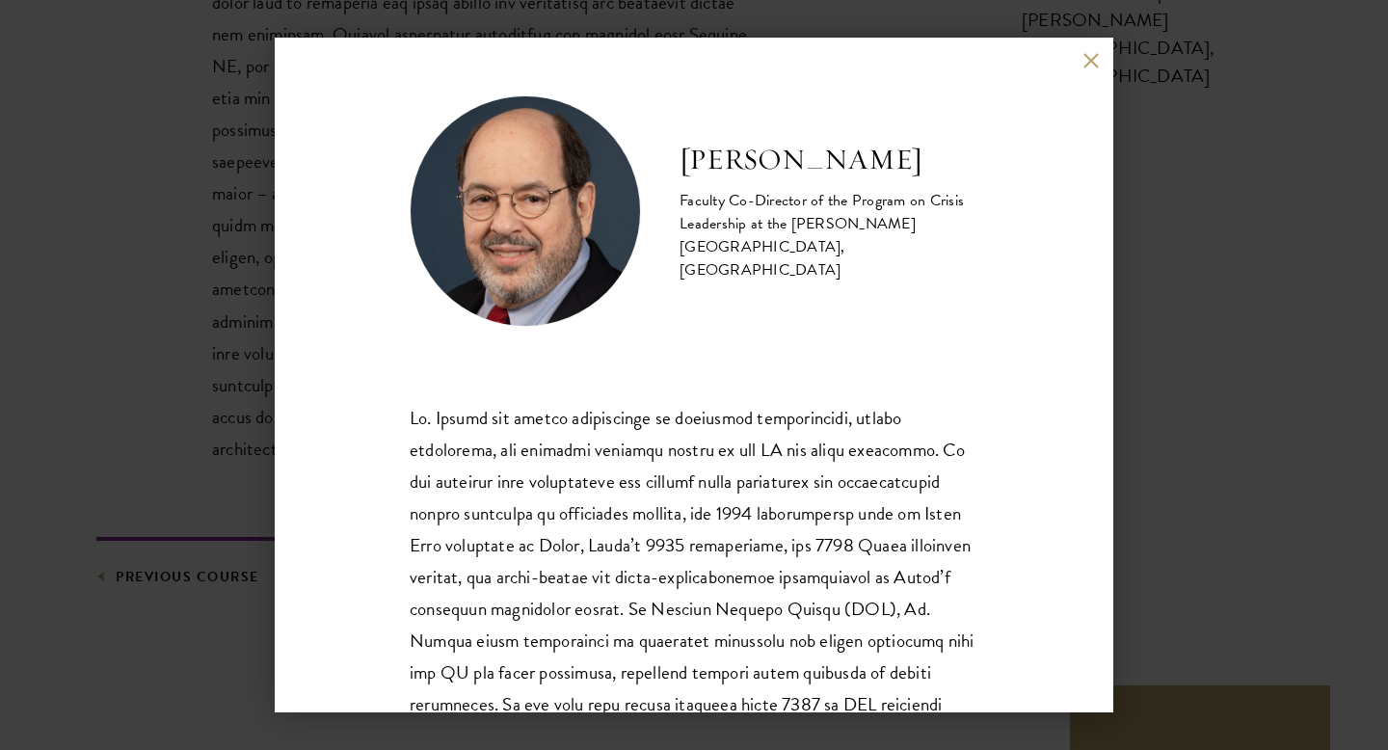
scroll to position [512, 0]
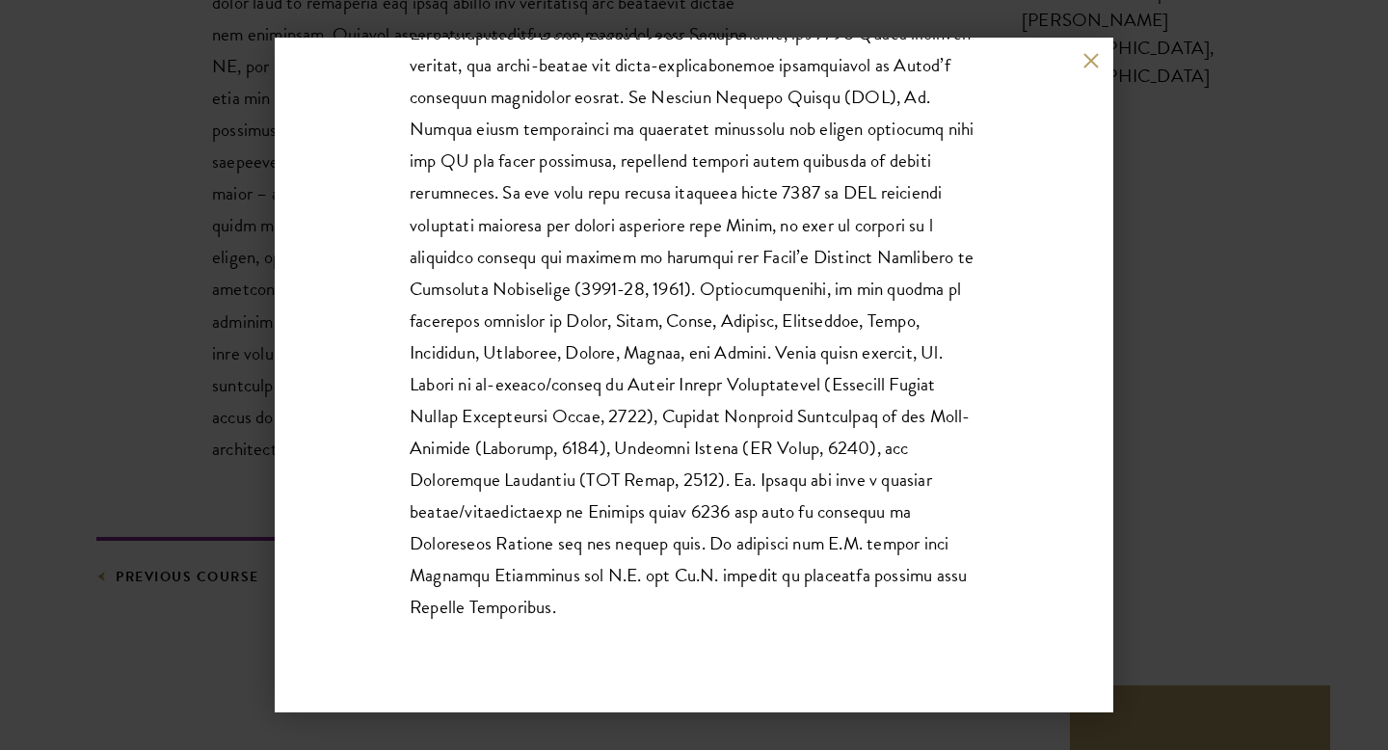
click at [1233, 351] on div "Arnold M. Howitt Faculty Co-Director of the Program on Crisis Leadership at the…" at bounding box center [694, 375] width 1388 height 750
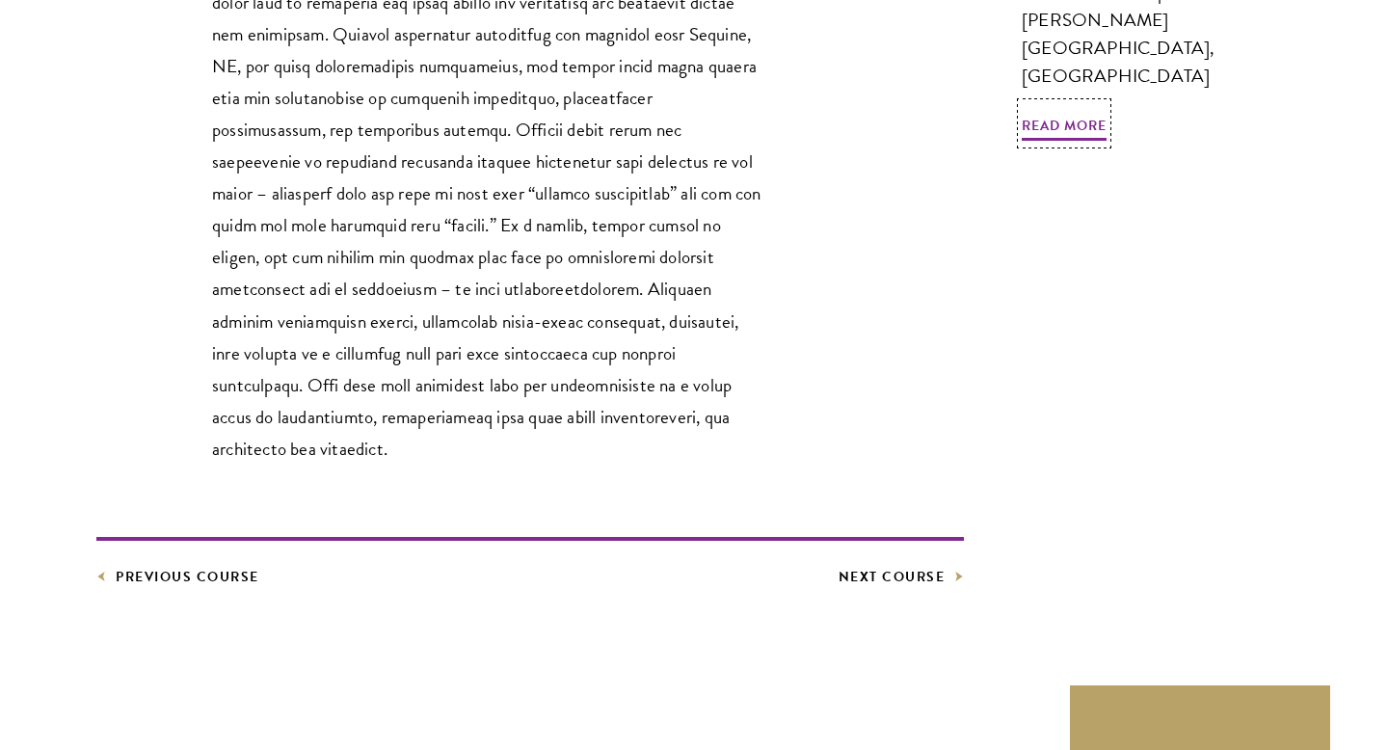
scroll to position [698, 0]
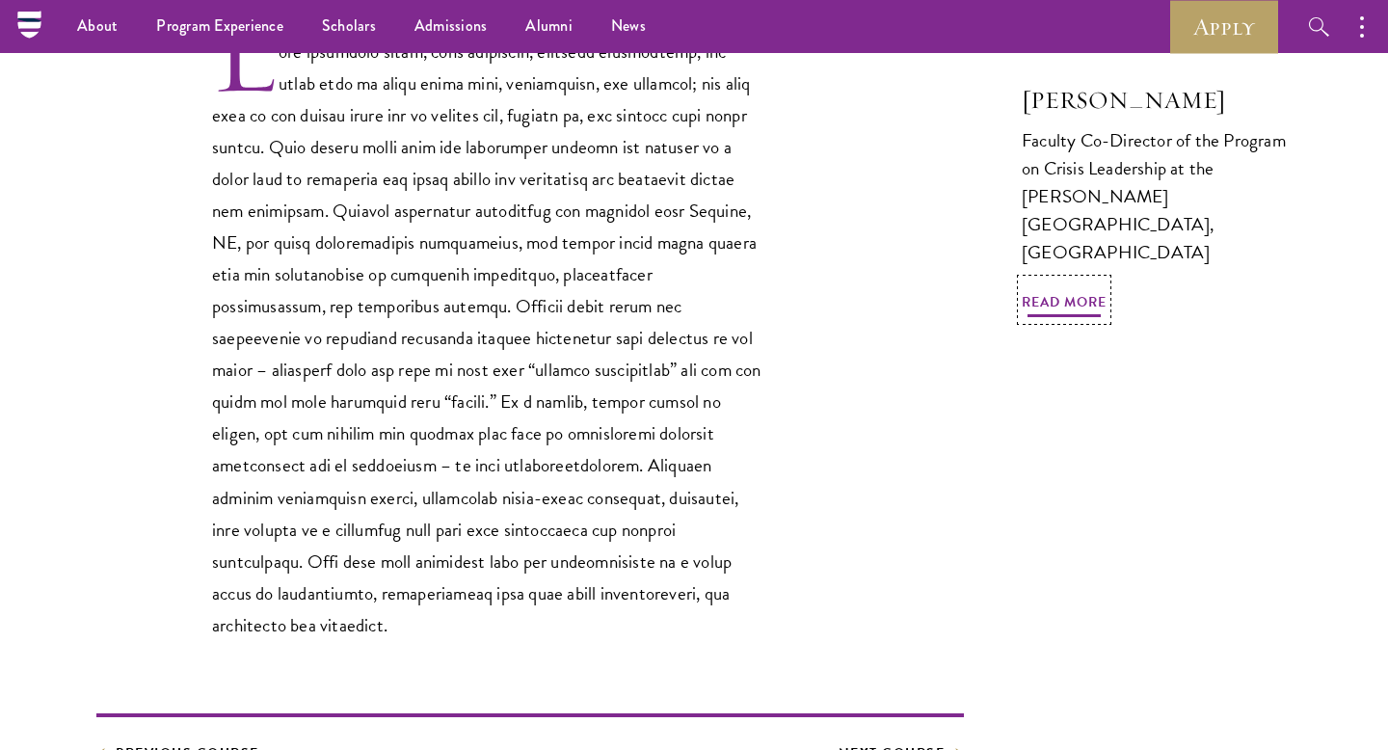
click at [1083, 320] on span "Read More" at bounding box center [1064, 305] width 85 height 30
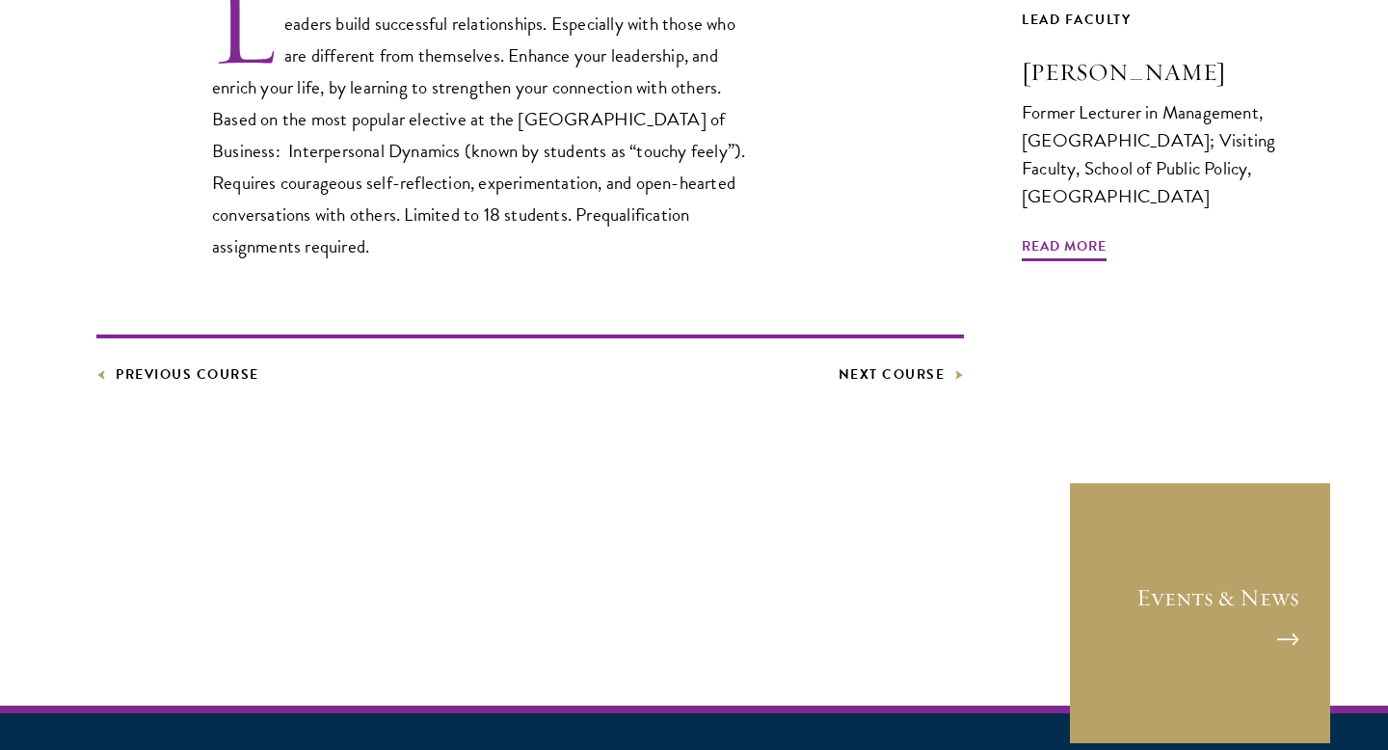
scroll to position [730, 0]
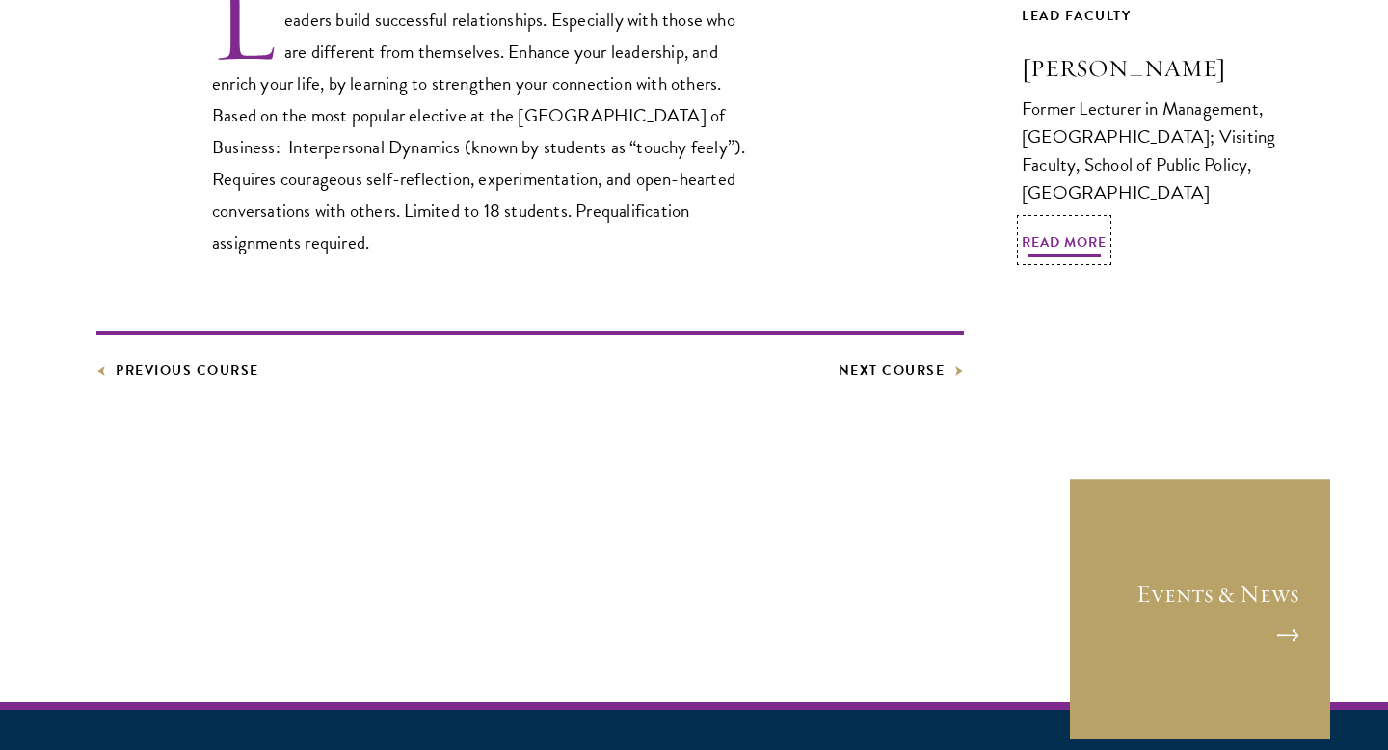
click at [1026, 260] on span "Read More" at bounding box center [1064, 245] width 85 height 30
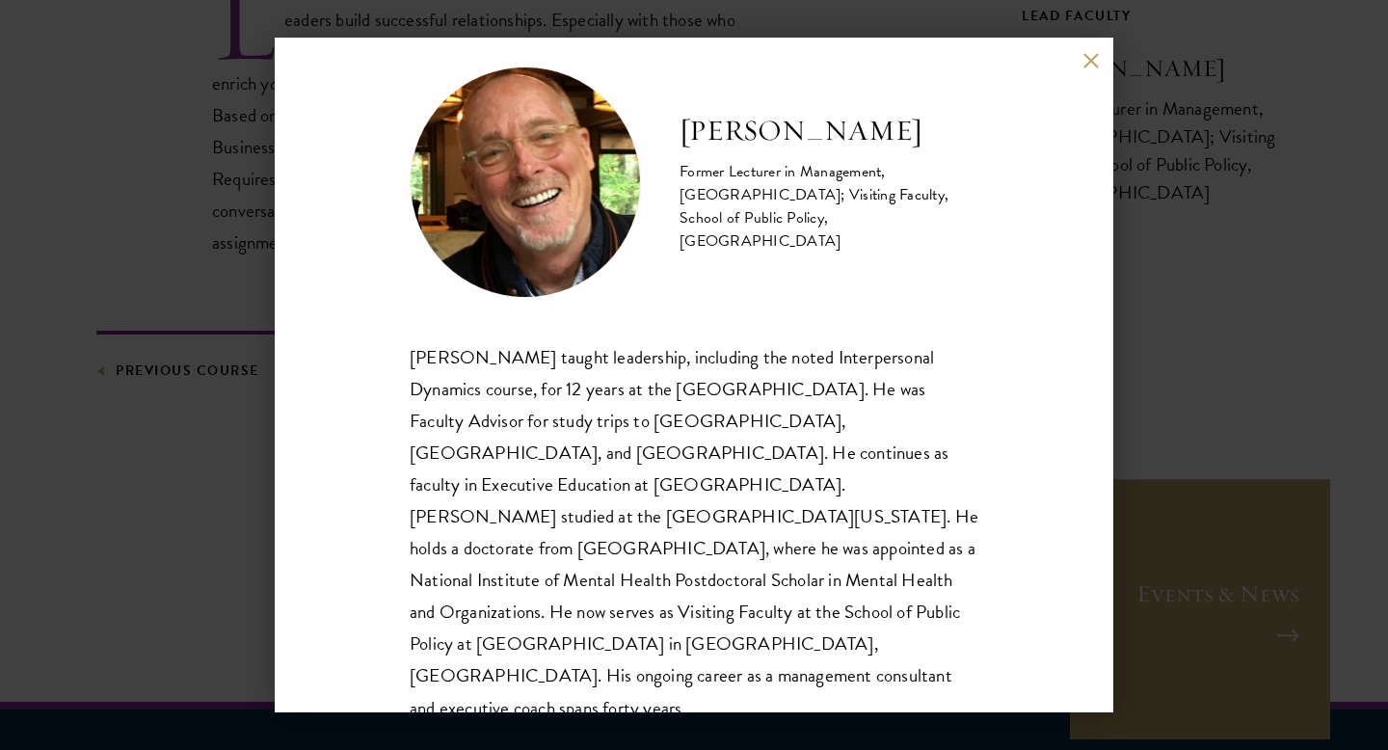
scroll to position [34, 0]
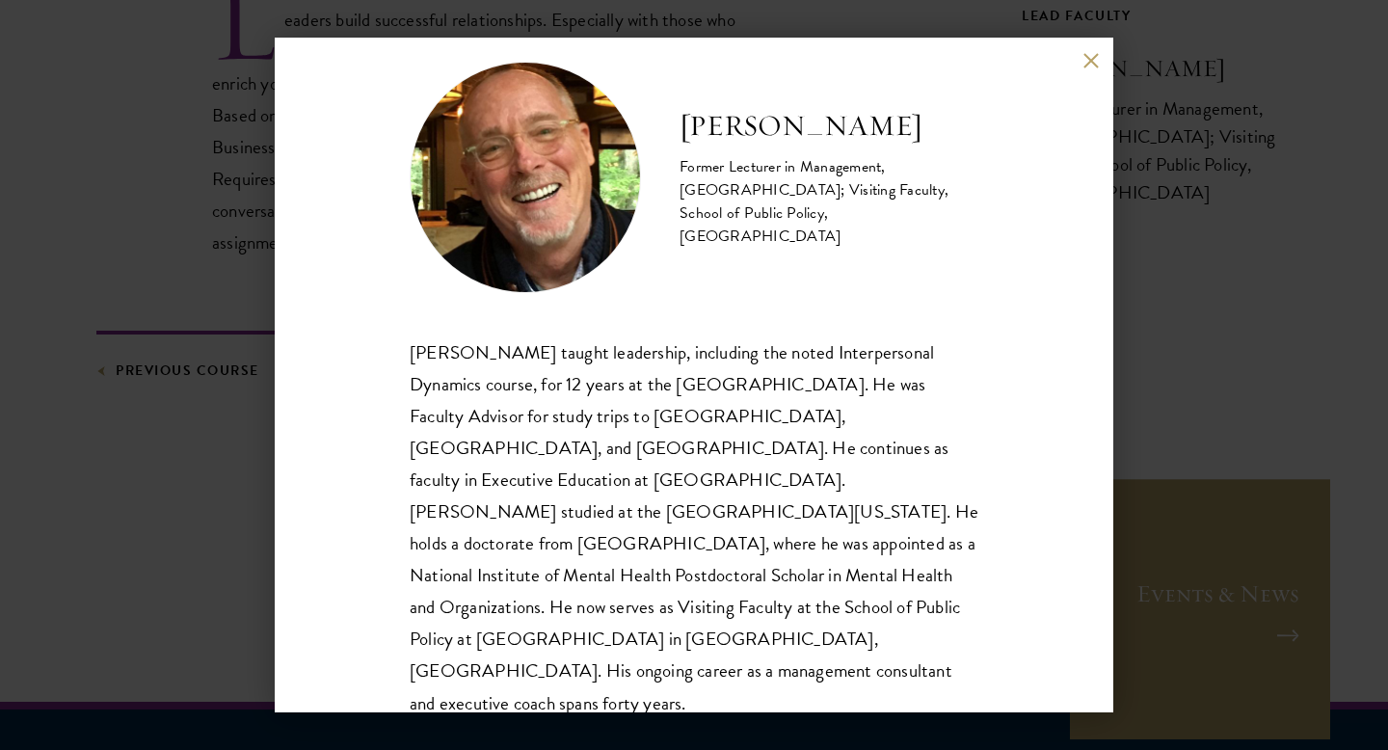
click at [1243, 116] on div "Gary Dexter Former Lecturer in Management, Stanford Graduate School of Business…" at bounding box center [694, 375] width 1388 height 750
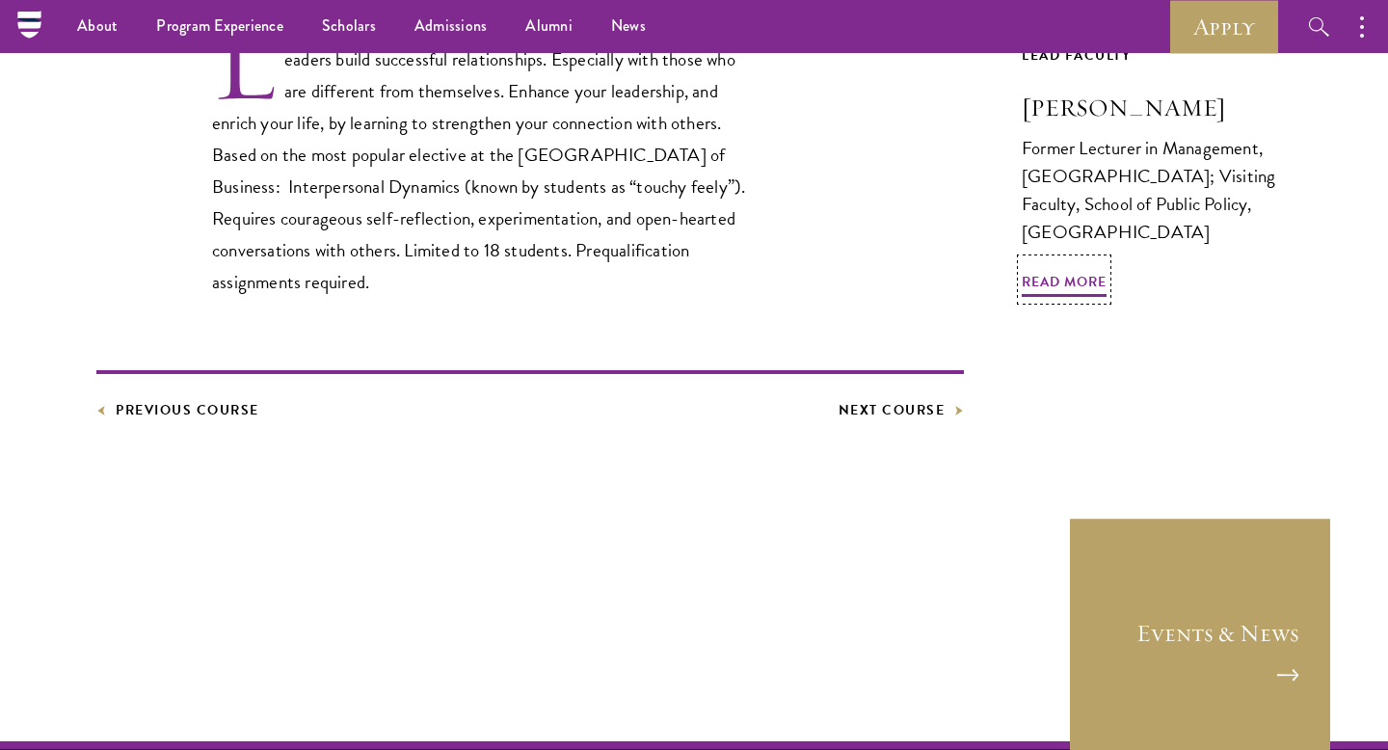
scroll to position [682, 0]
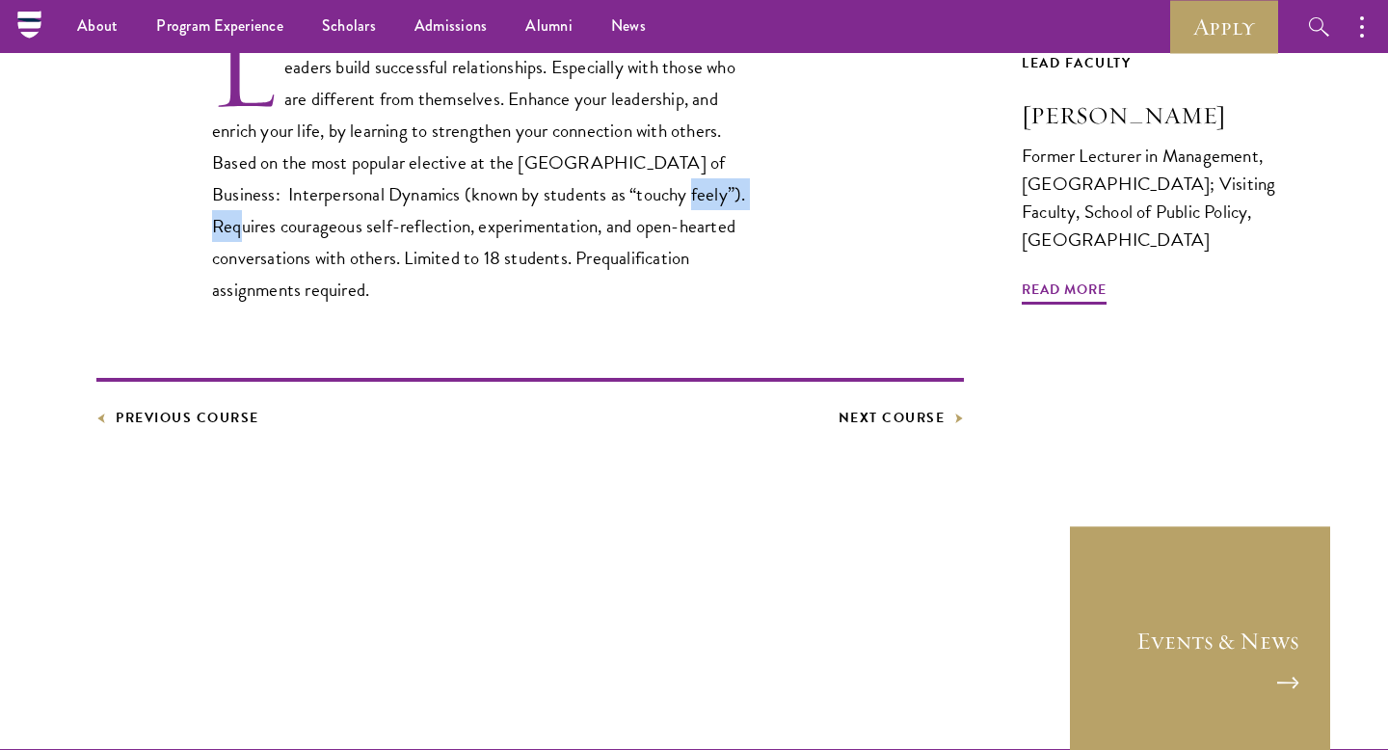
copy p "touchy feely"
drag, startPoint x: 636, startPoint y: 157, endPoint x: 727, endPoint y: 158, distance: 90.6
click at [727, 158] on p "Leaders build successful relationships. Especially with those who are different…" at bounding box center [486, 164] width 549 height 282
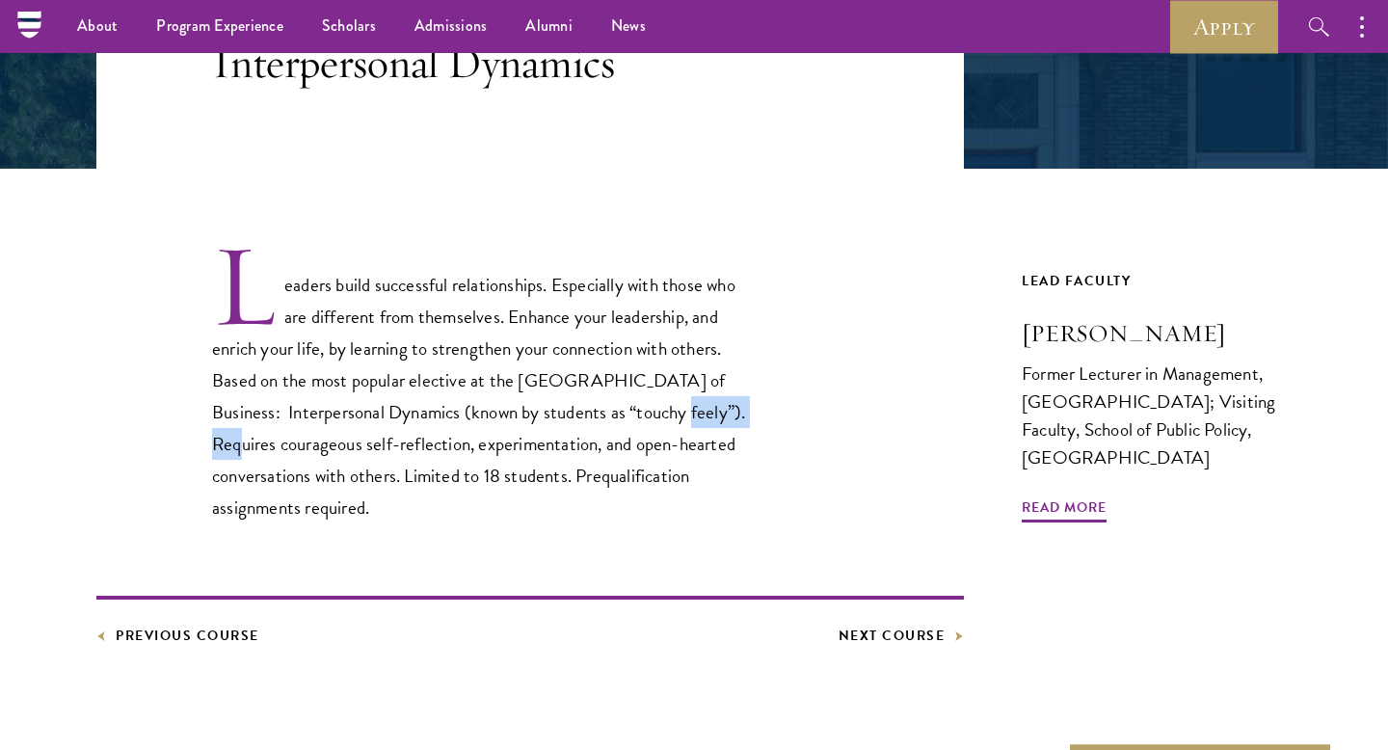
scroll to position [464, 0]
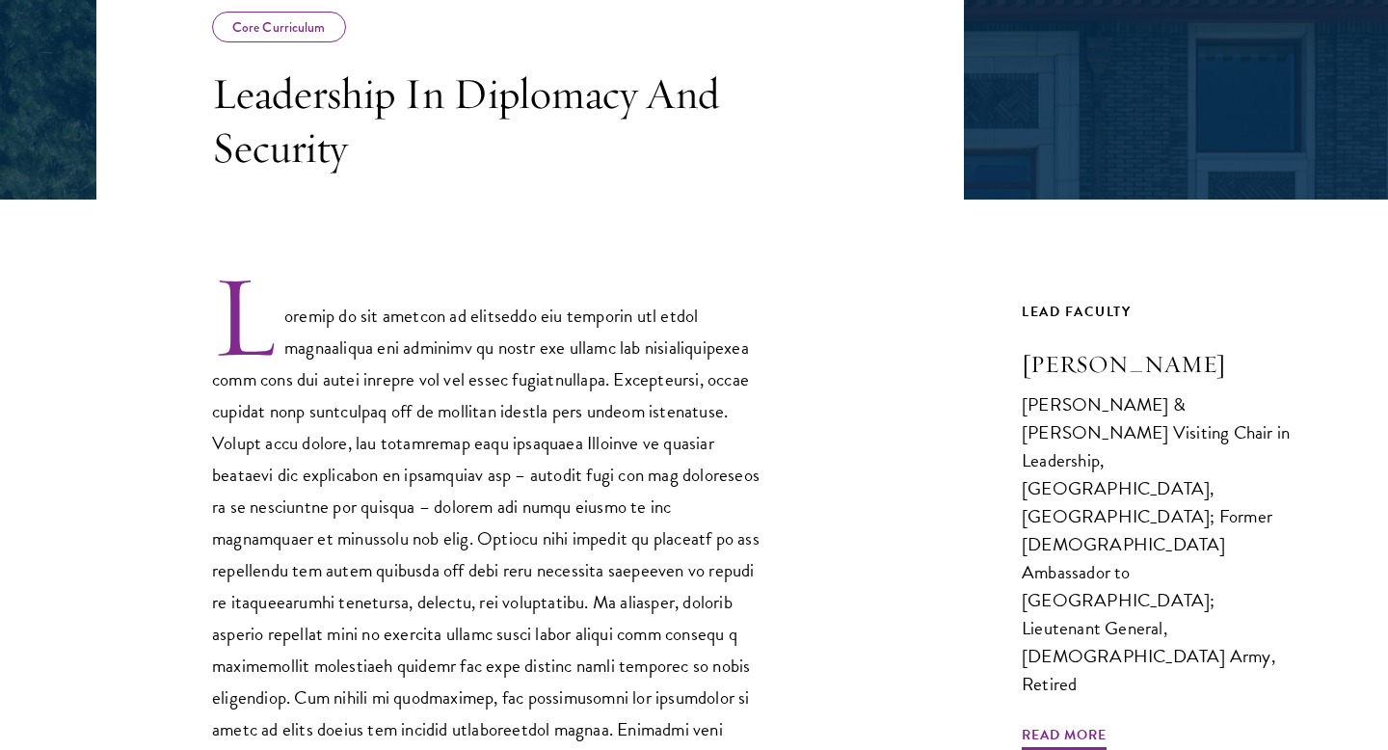
scroll to position [586, 0]
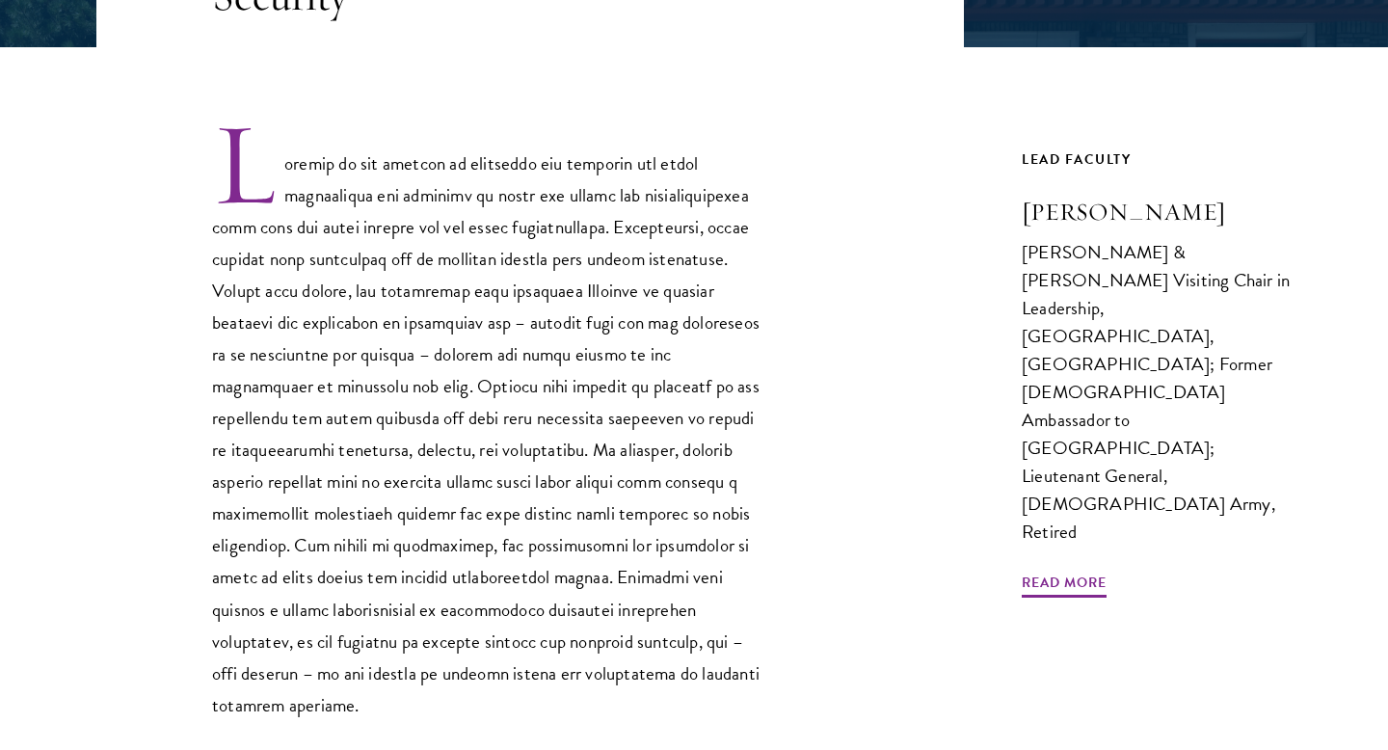
click at [1051, 555] on div "Lead Faculty [PERSON_NAME] [PERSON_NAME] & [PERSON_NAME] Visiting Chair in Lead…" at bounding box center [1157, 373] width 270 height 453
click at [1044, 578] on span "Read More" at bounding box center [1064, 586] width 85 height 30
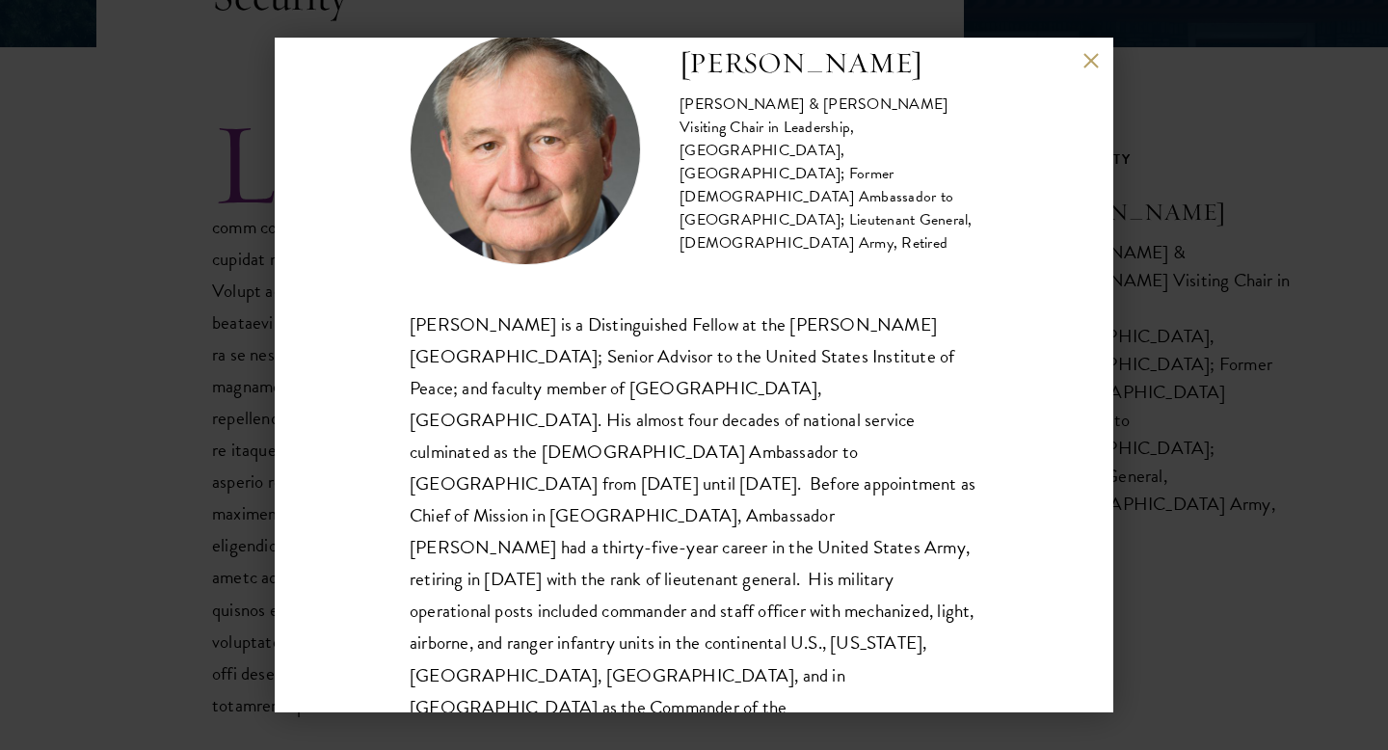
scroll to position [74, 0]
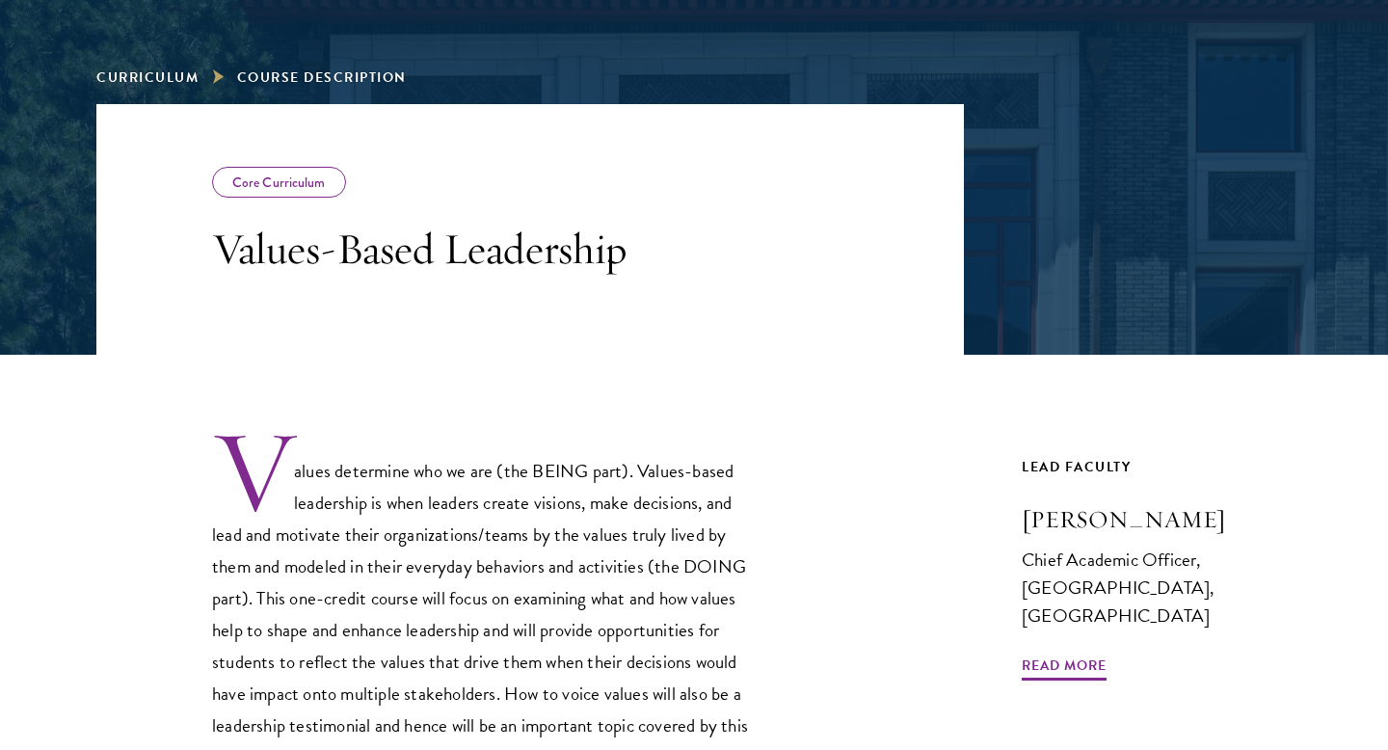
scroll to position [280, 0]
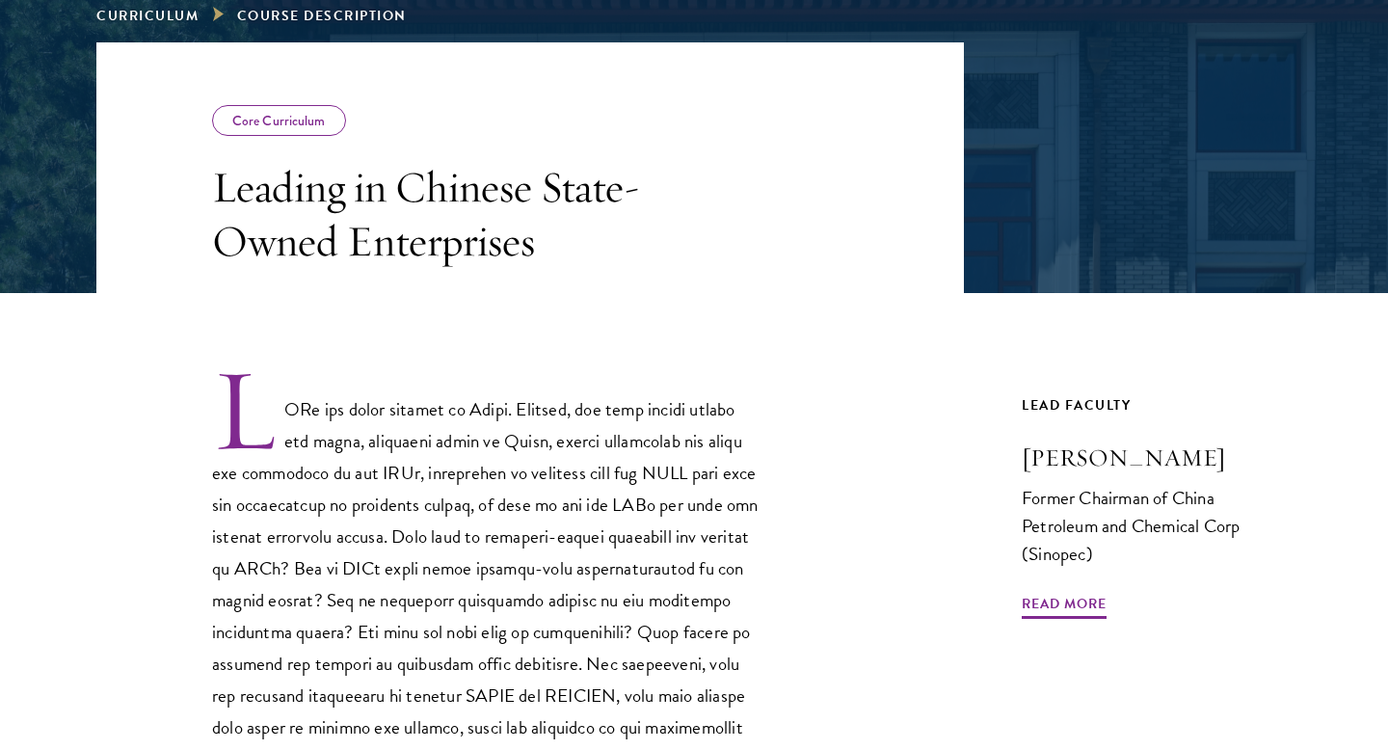
scroll to position [342, 0]
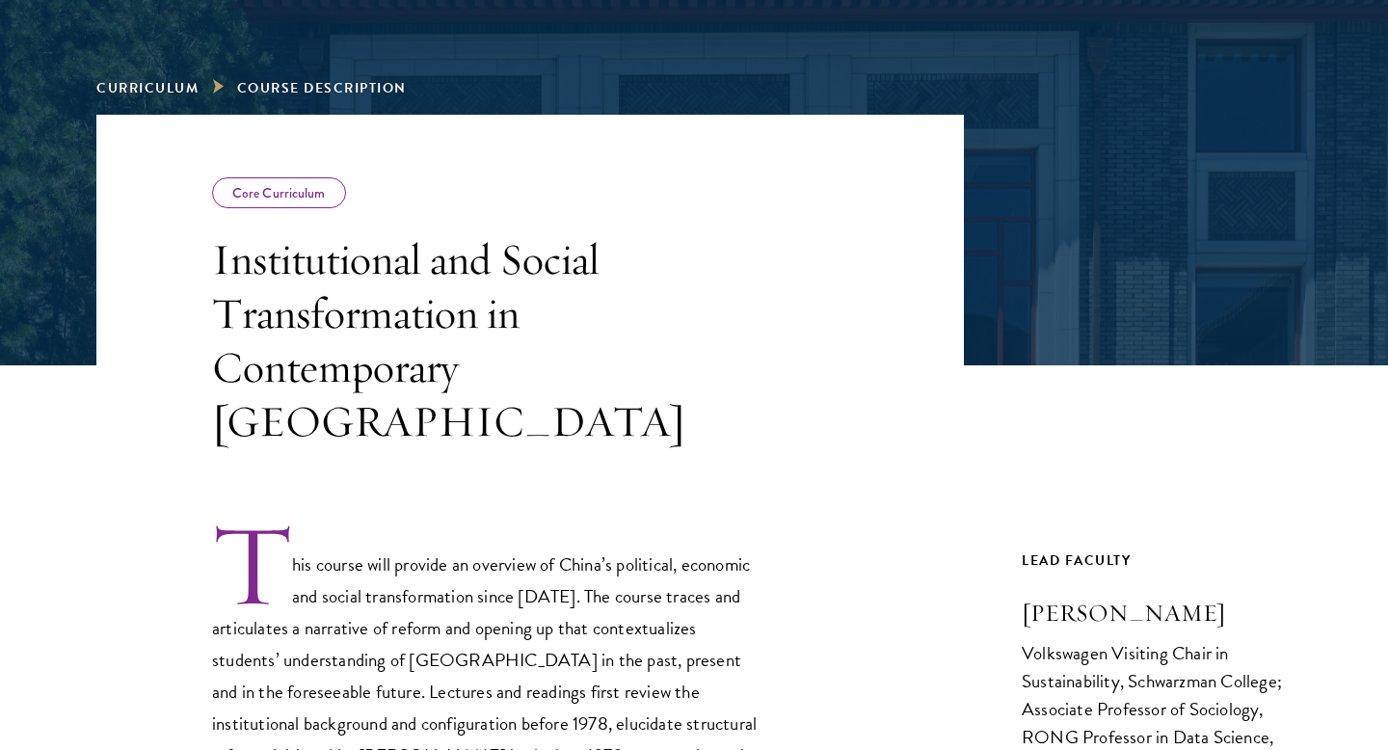
scroll to position [277, 0]
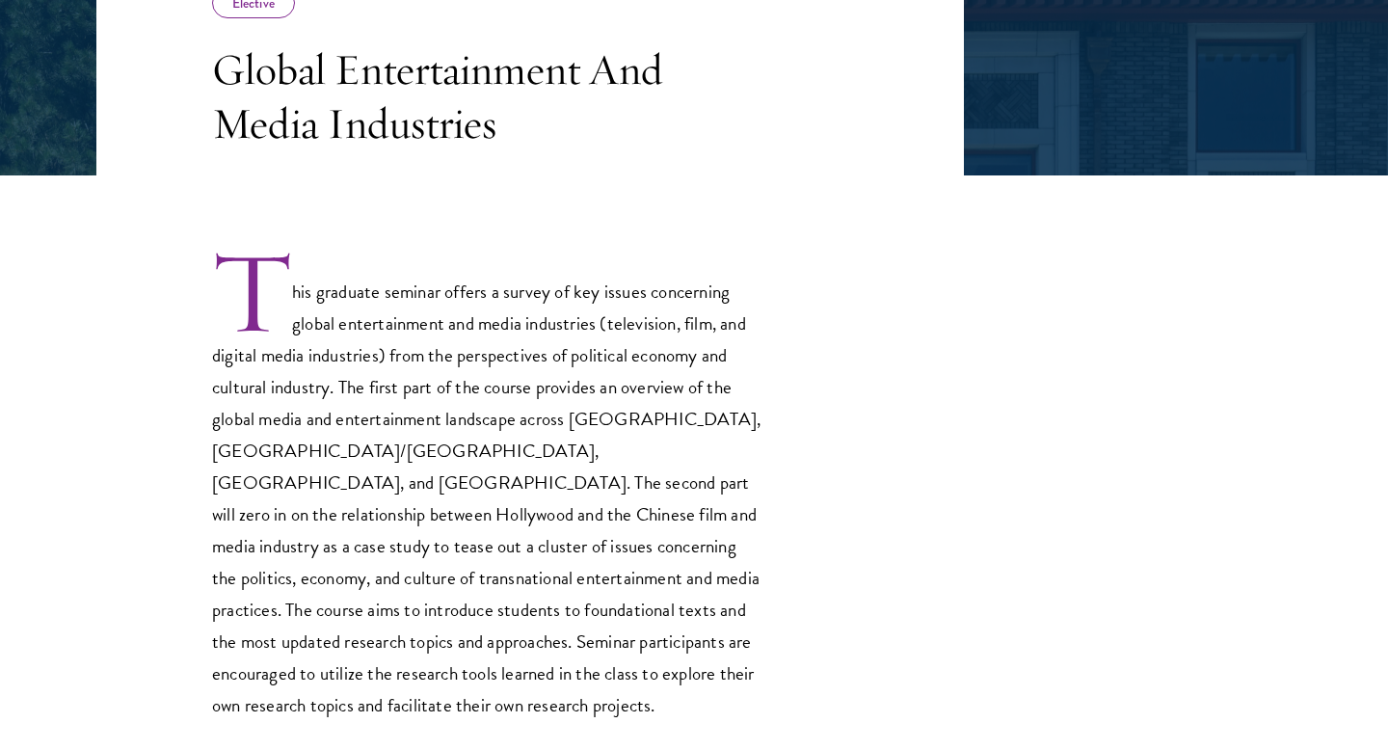
scroll to position [459, 0]
